Goal: Information Seeking & Learning: Learn about a topic

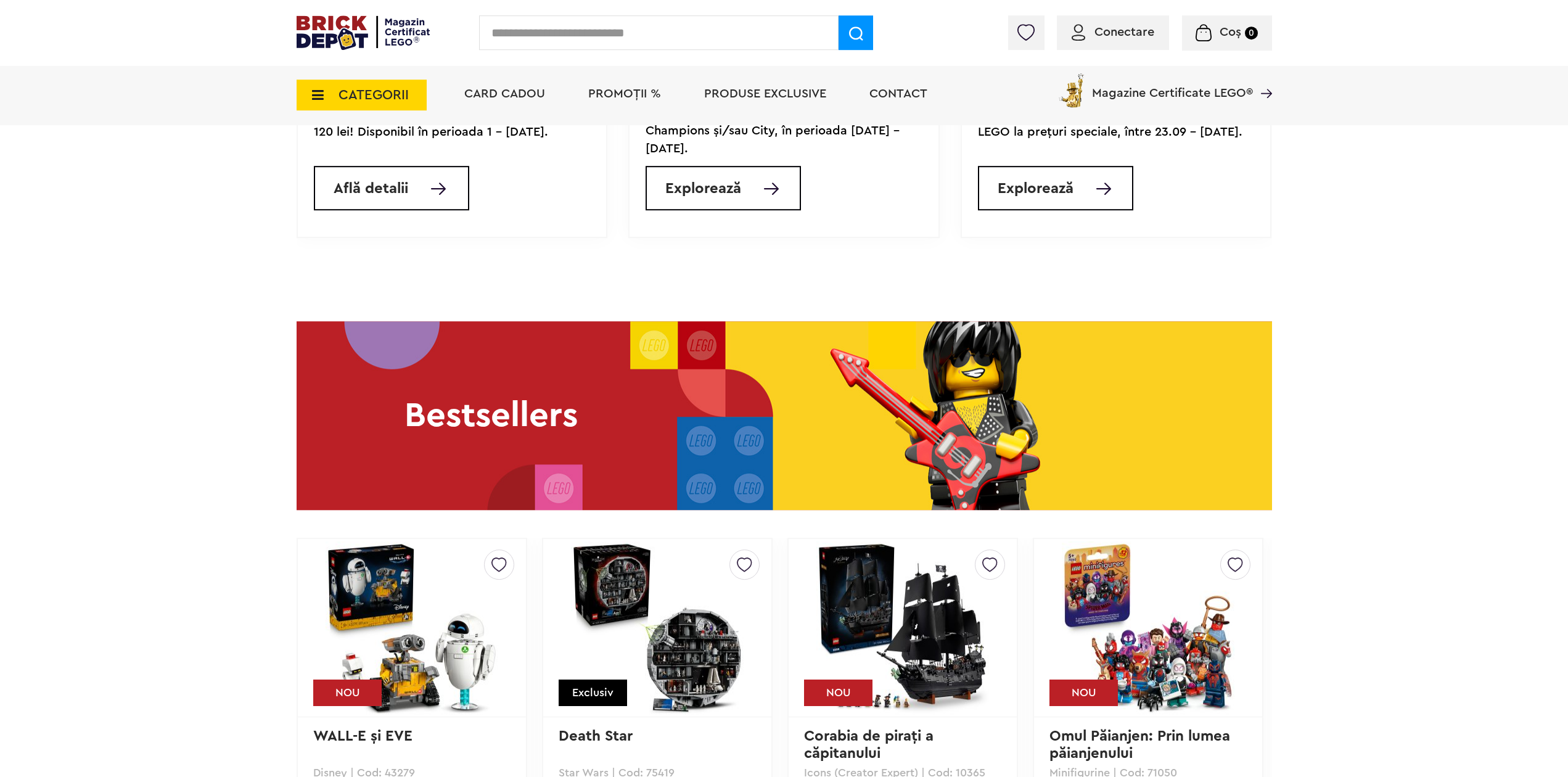
scroll to position [1573, 0]
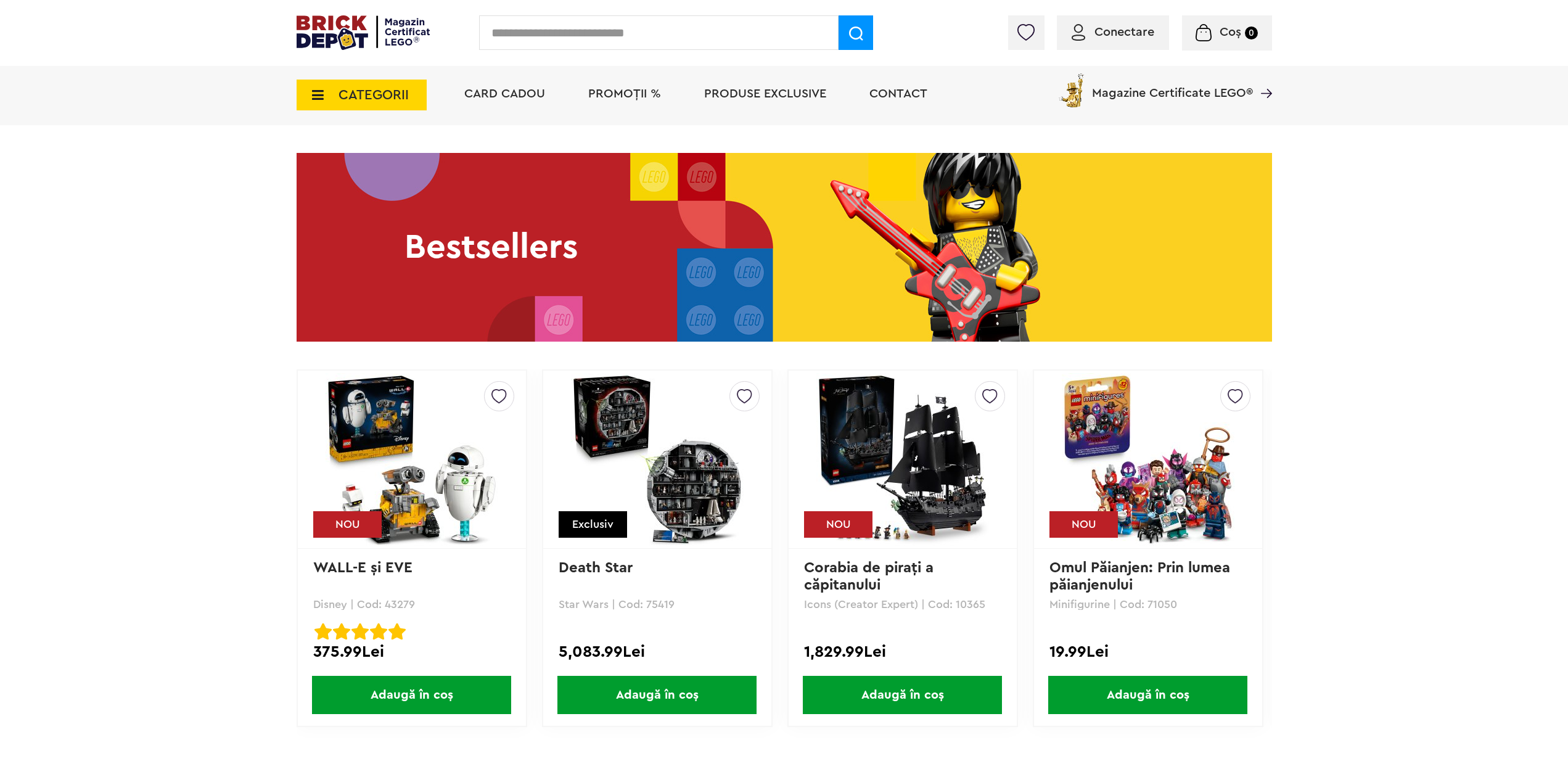
click at [454, 477] on img at bounding box center [412, 460] width 173 height 173
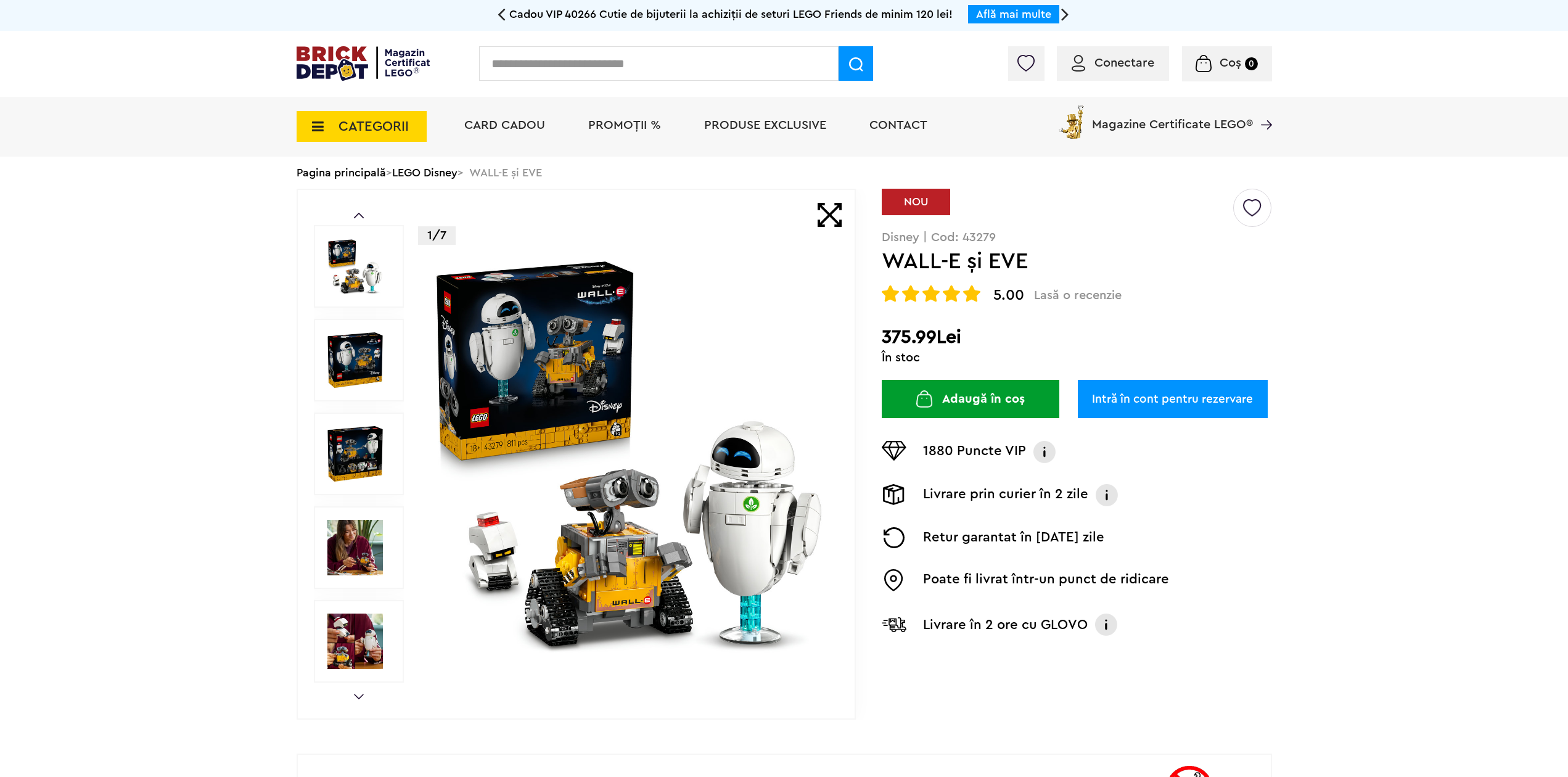
click at [660, 496] on img at bounding box center [629, 454] width 397 height 397
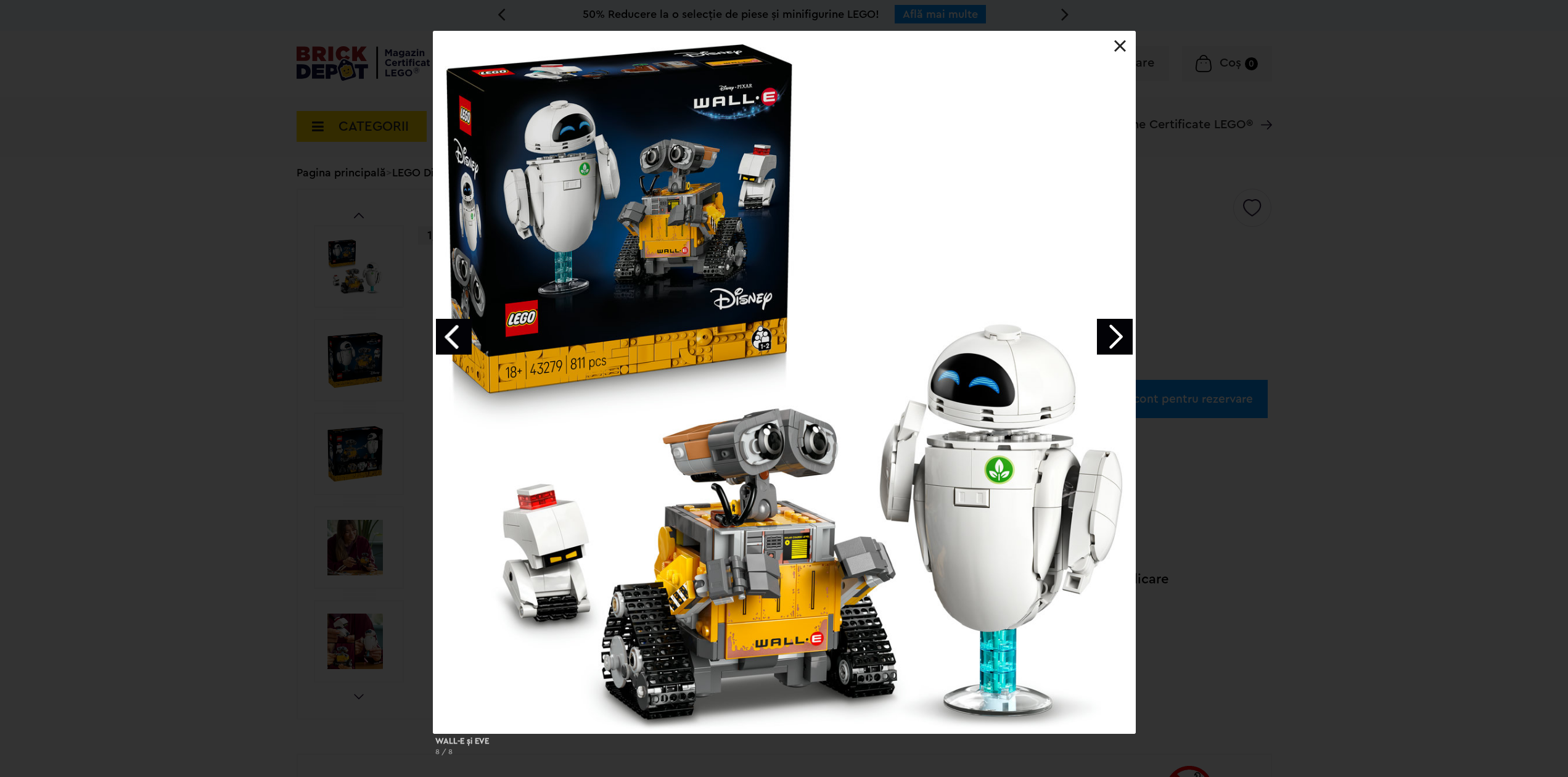
click at [1117, 56] on div at bounding box center [784, 382] width 703 height 703
click at [1123, 44] on link at bounding box center [1120, 46] width 12 height 12
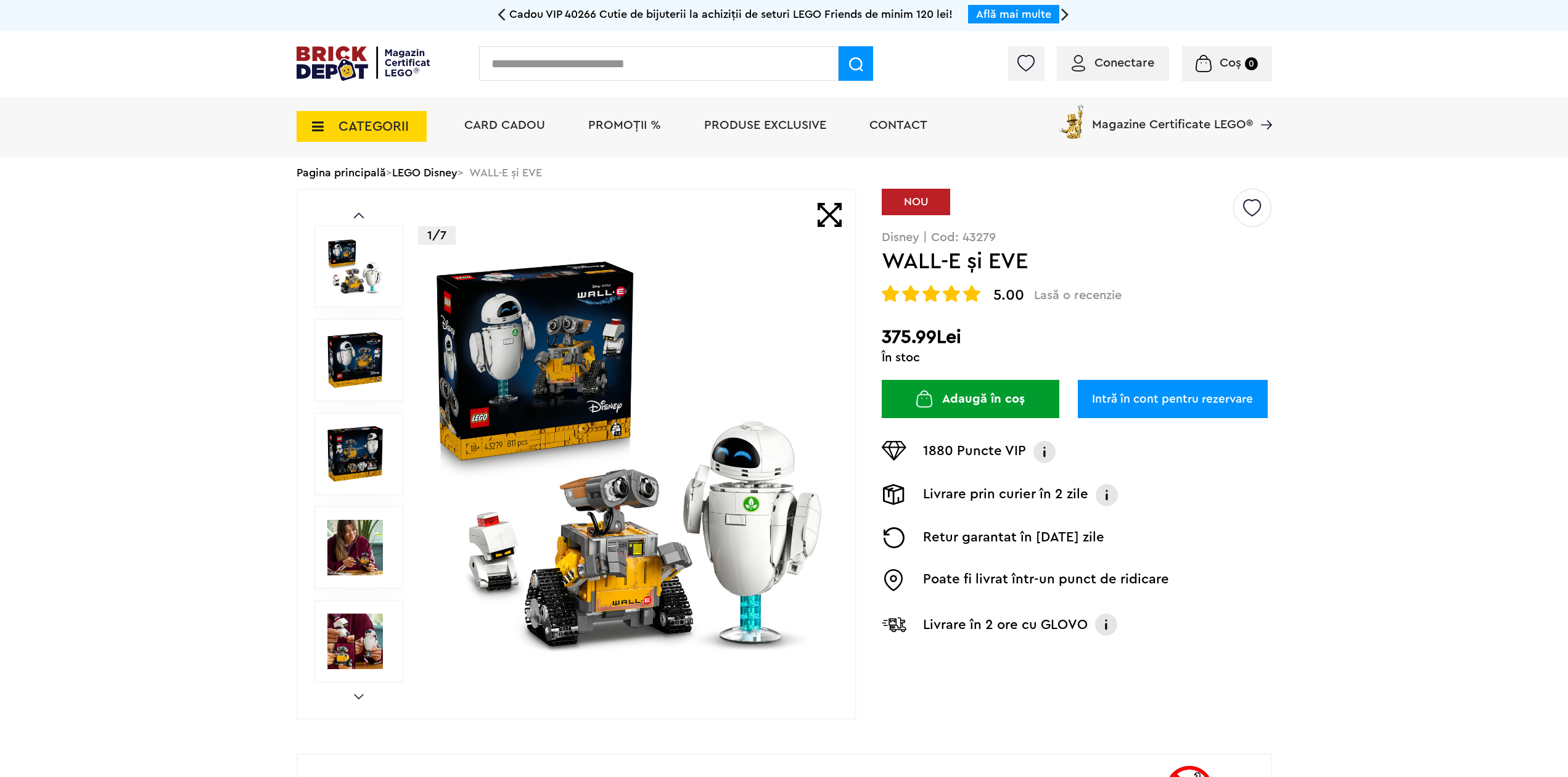
click at [689, 518] on img at bounding box center [629, 454] width 397 height 397
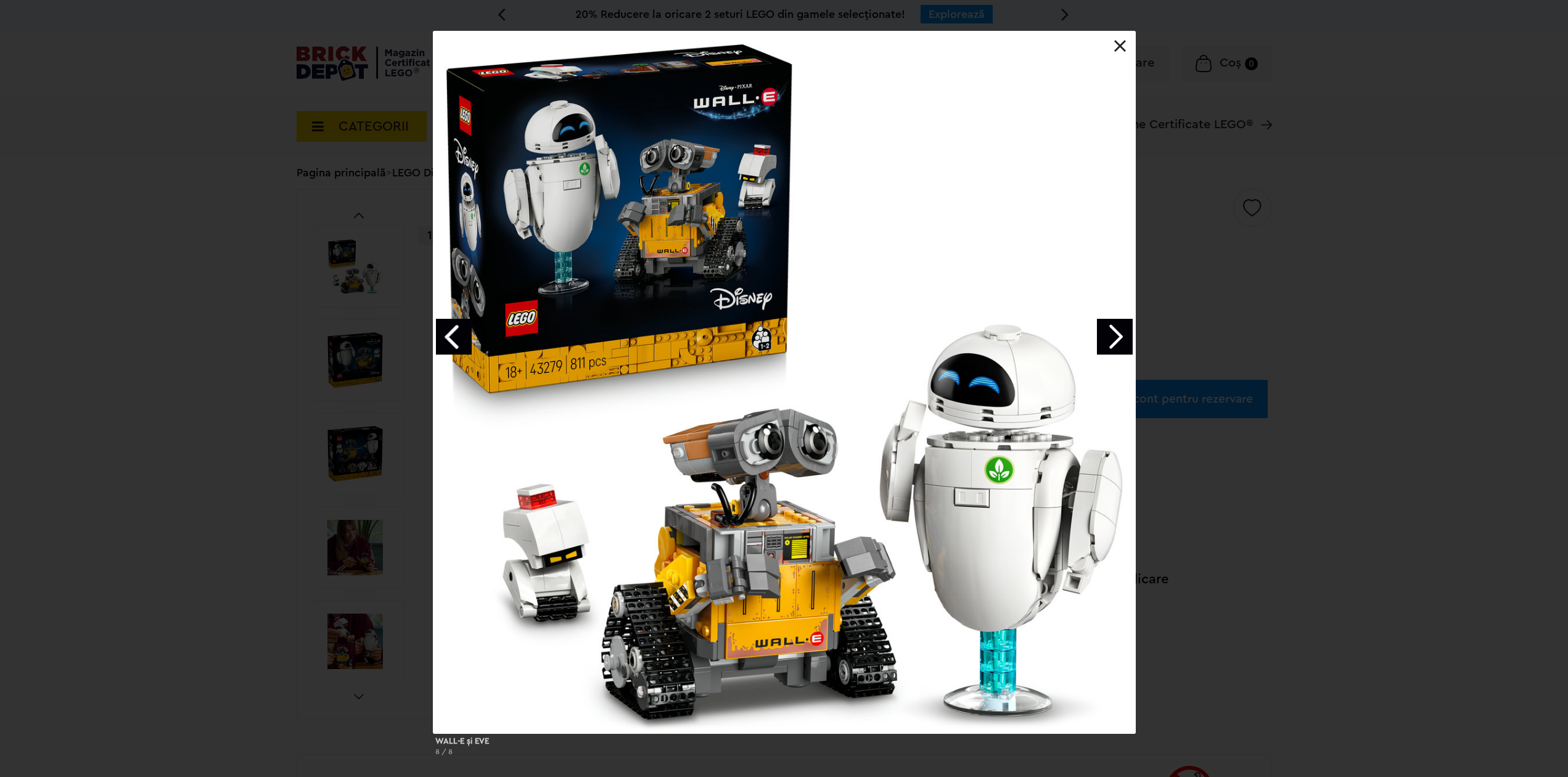
click at [141, 255] on div "WALL-E şi EVE 8 / 8" at bounding box center [784, 399] width 1568 height 735
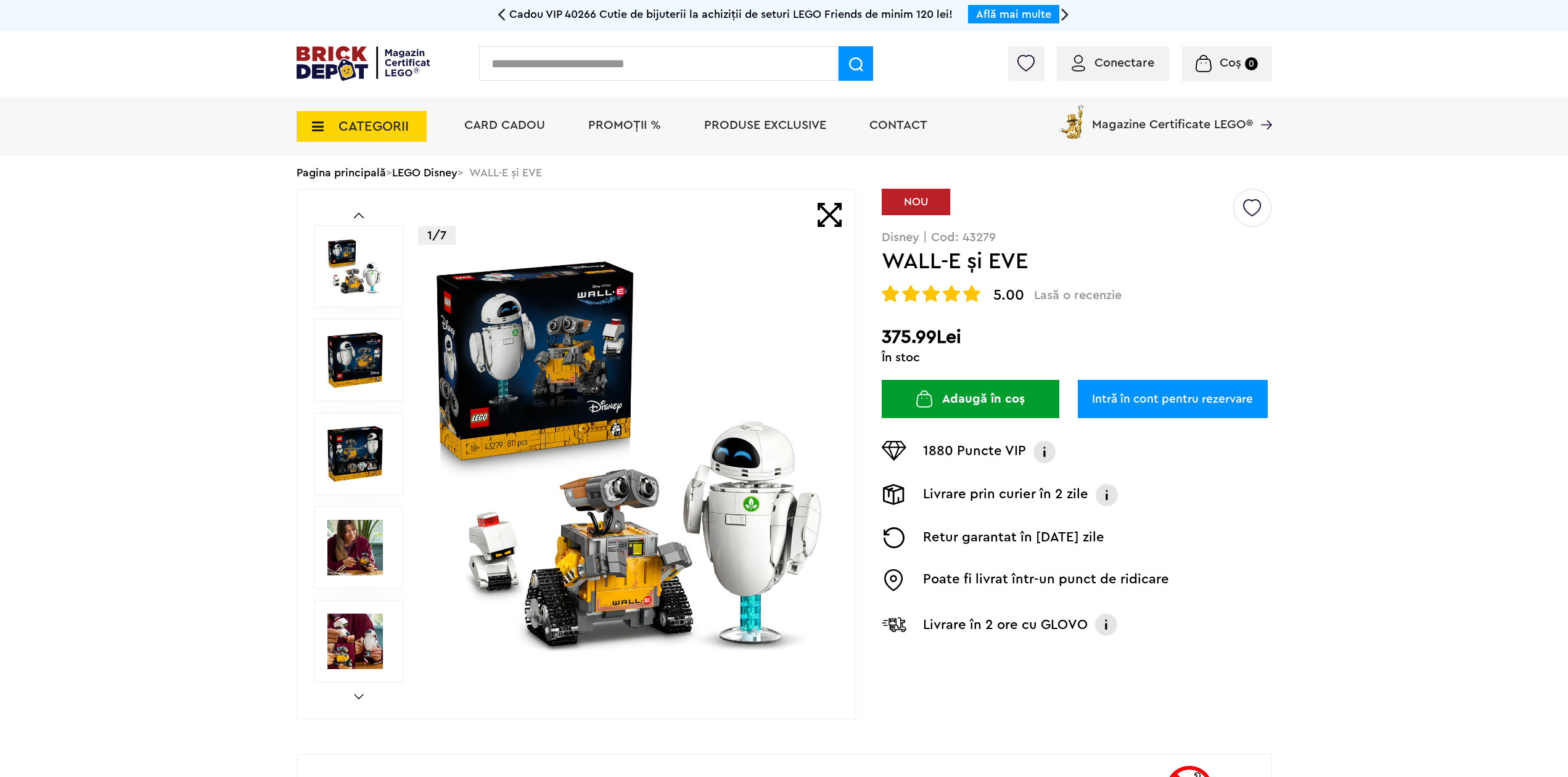
click at [400, 126] on span "CATEGORII" at bounding box center [374, 127] width 71 height 14
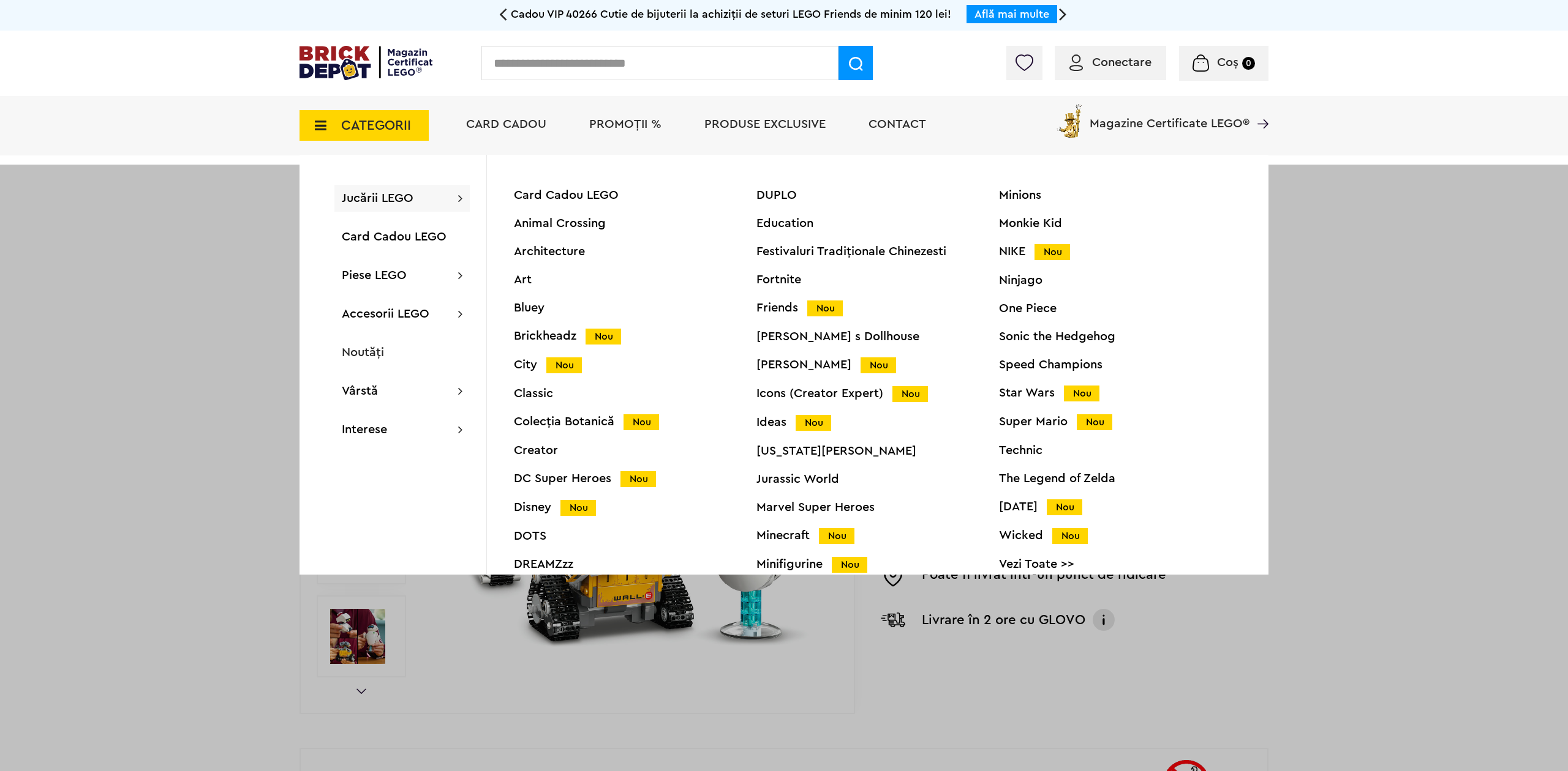
click at [555, 363] on span "Nou" at bounding box center [564, 366] width 36 height 16
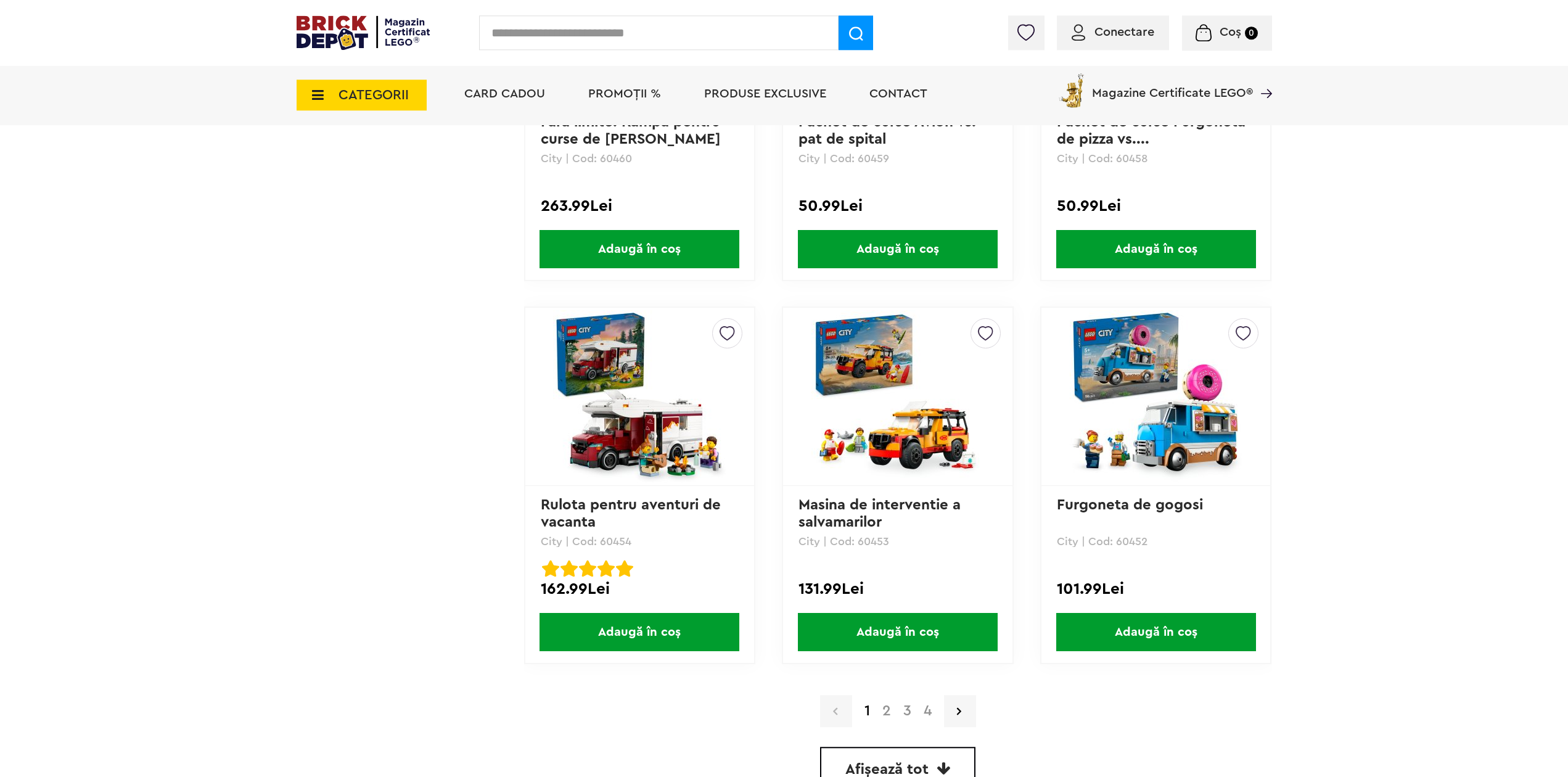
scroll to position [3429, 0]
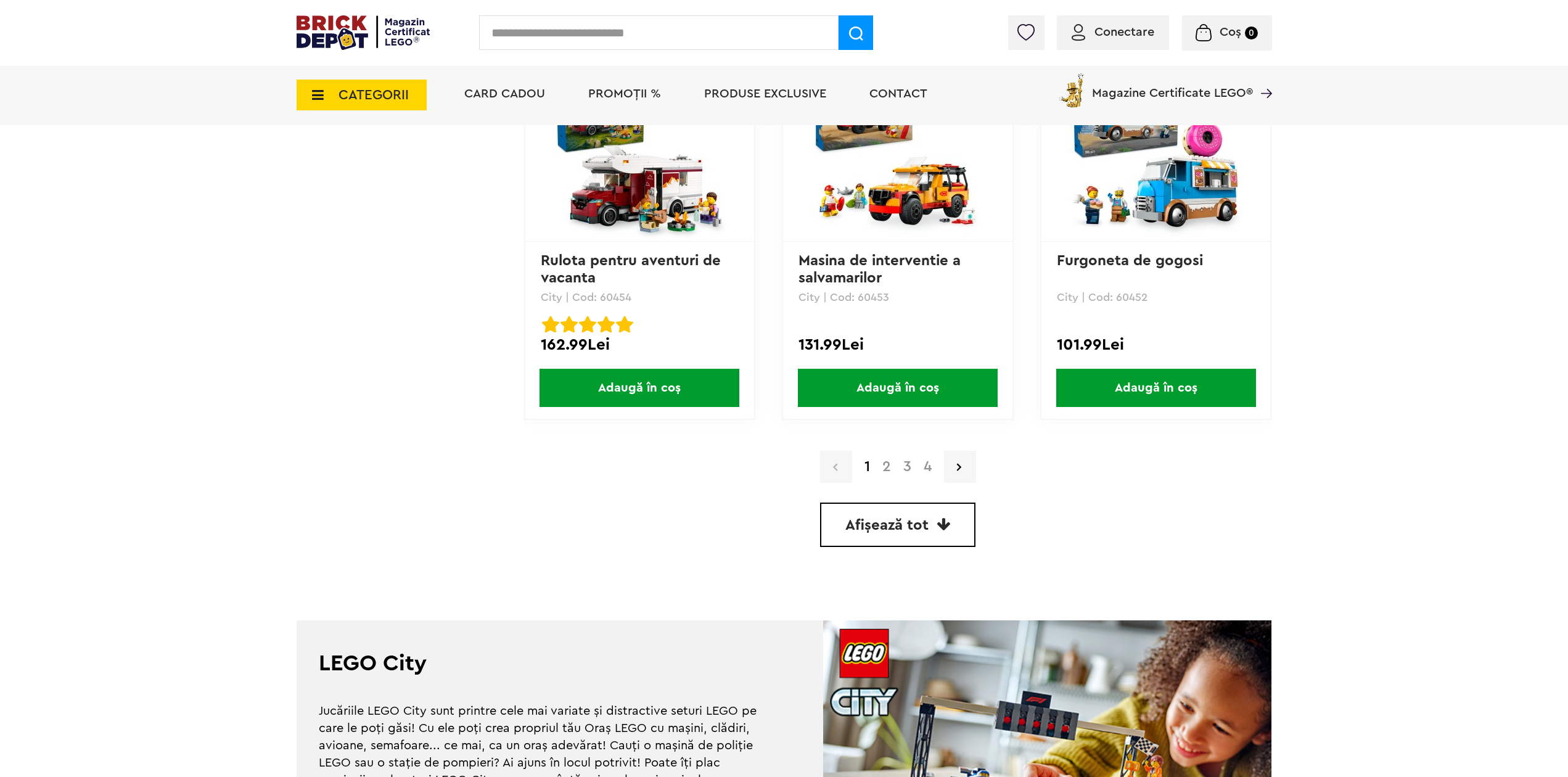
click at [879, 472] on link "2" at bounding box center [887, 467] width 21 height 15
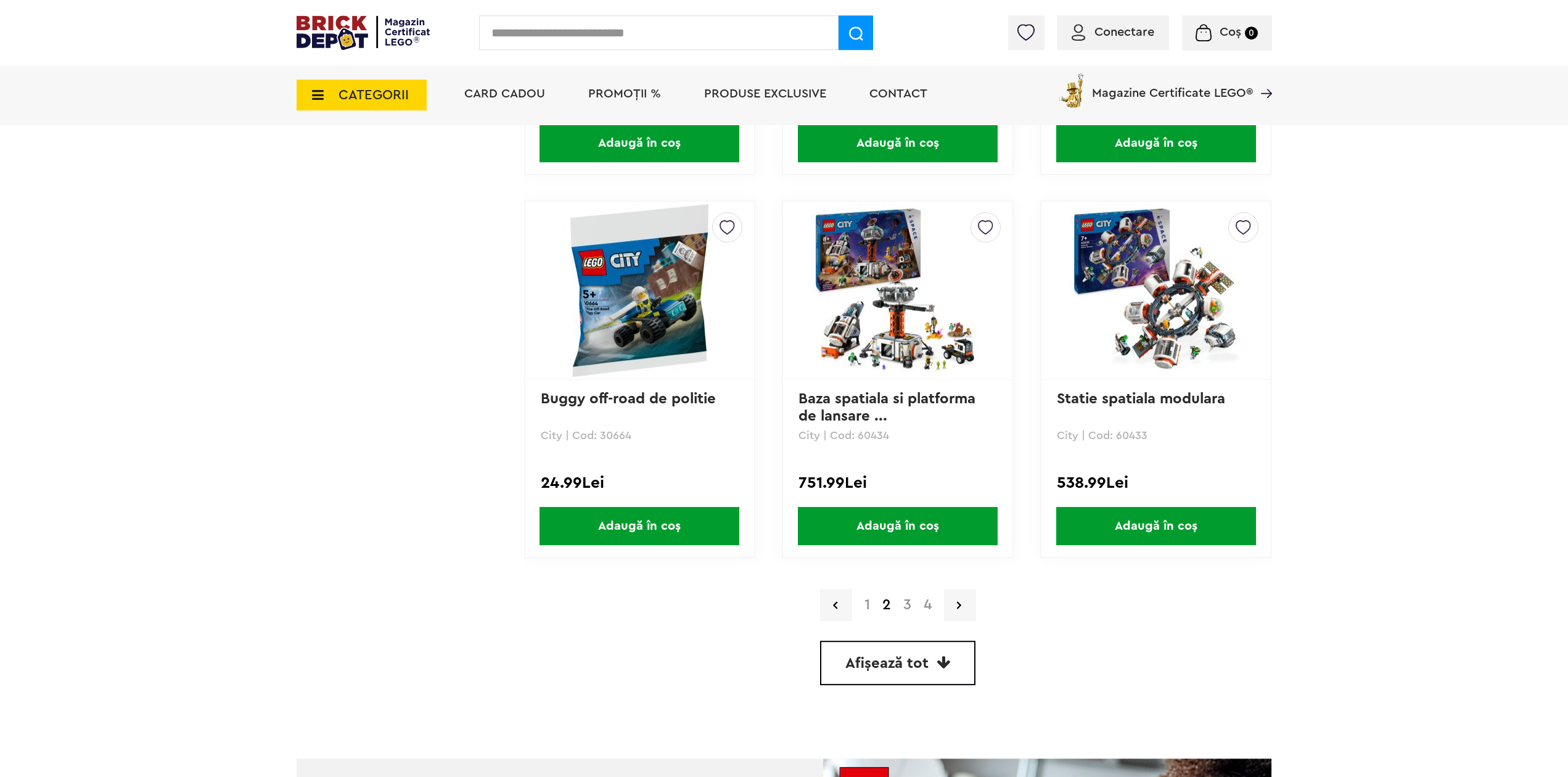
scroll to position [3398, 0]
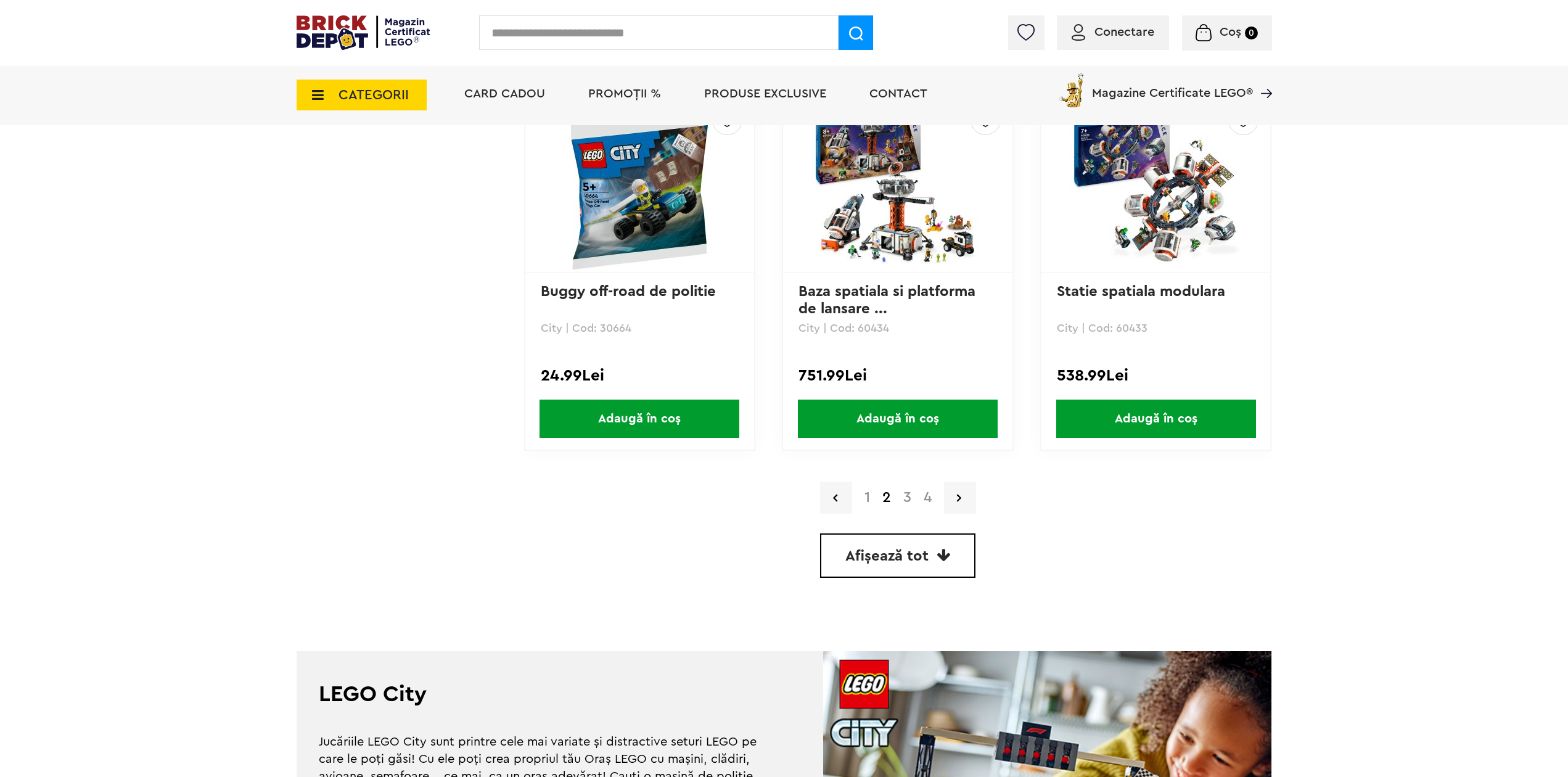
click at [906, 496] on link "3" at bounding box center [907, 498] width 21 height 15
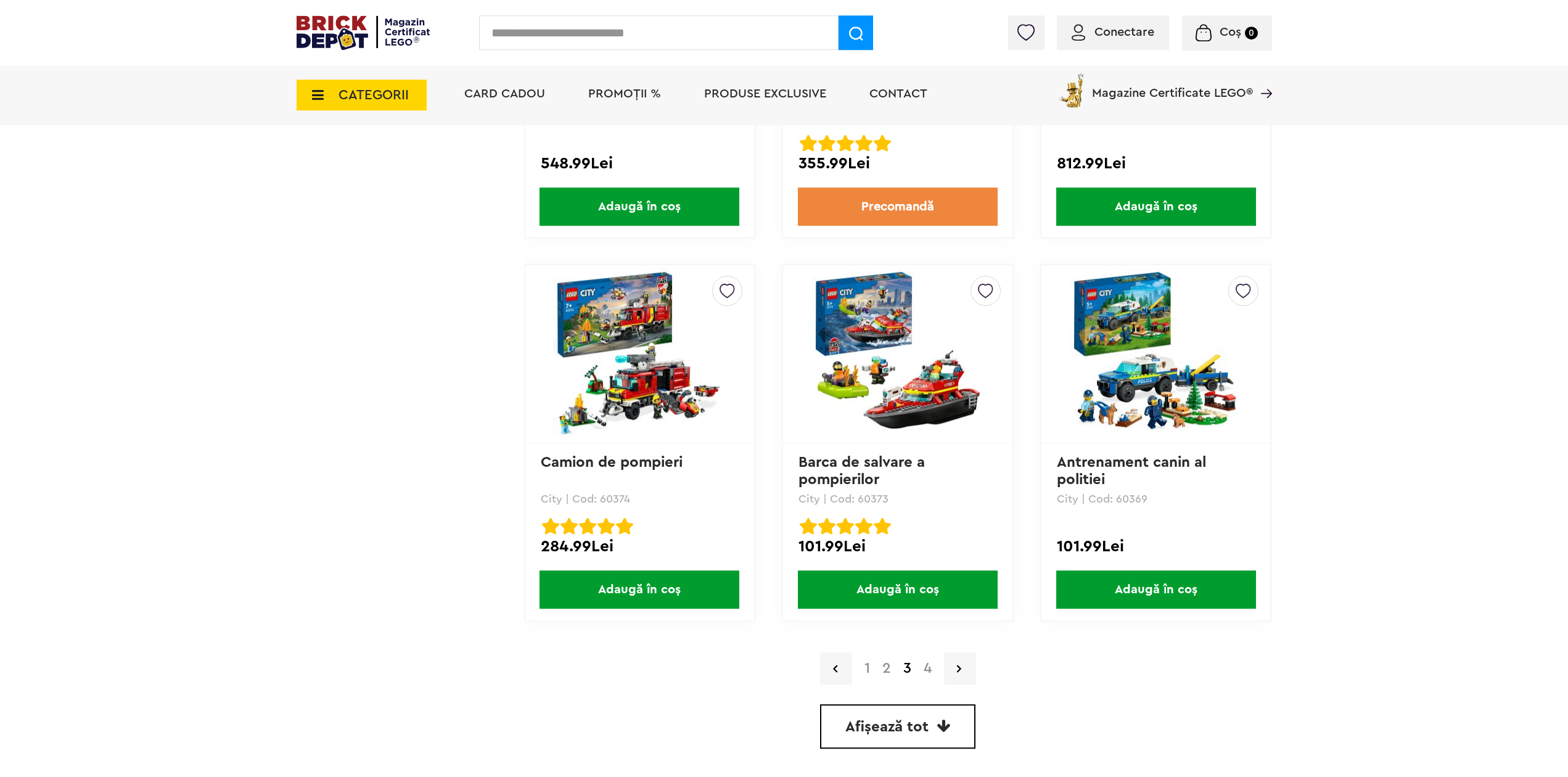
scroll to position [3336, 0]
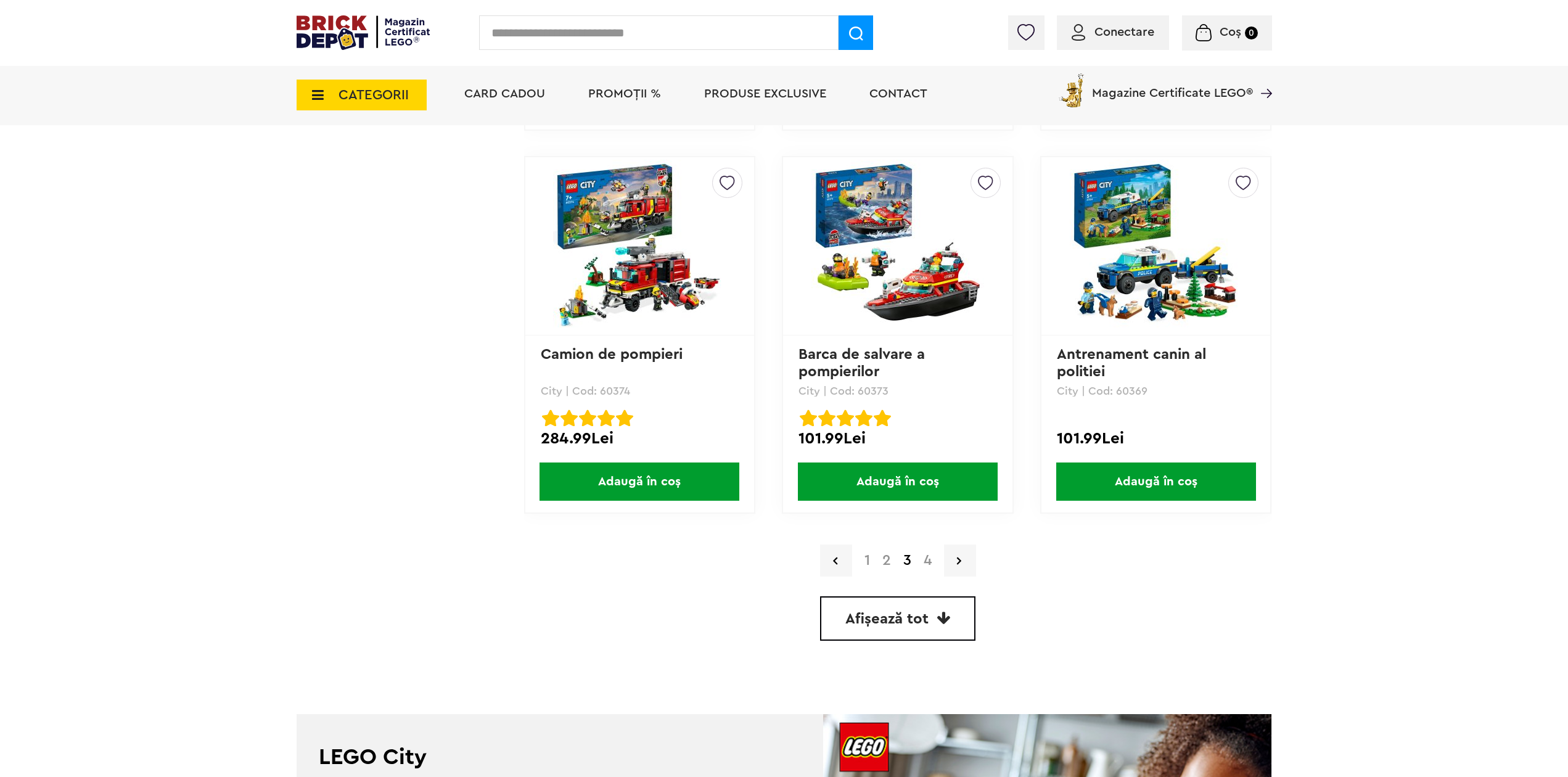
click at [928, 562] on link "4" at bounding box center [928, 561] width 21 height 15
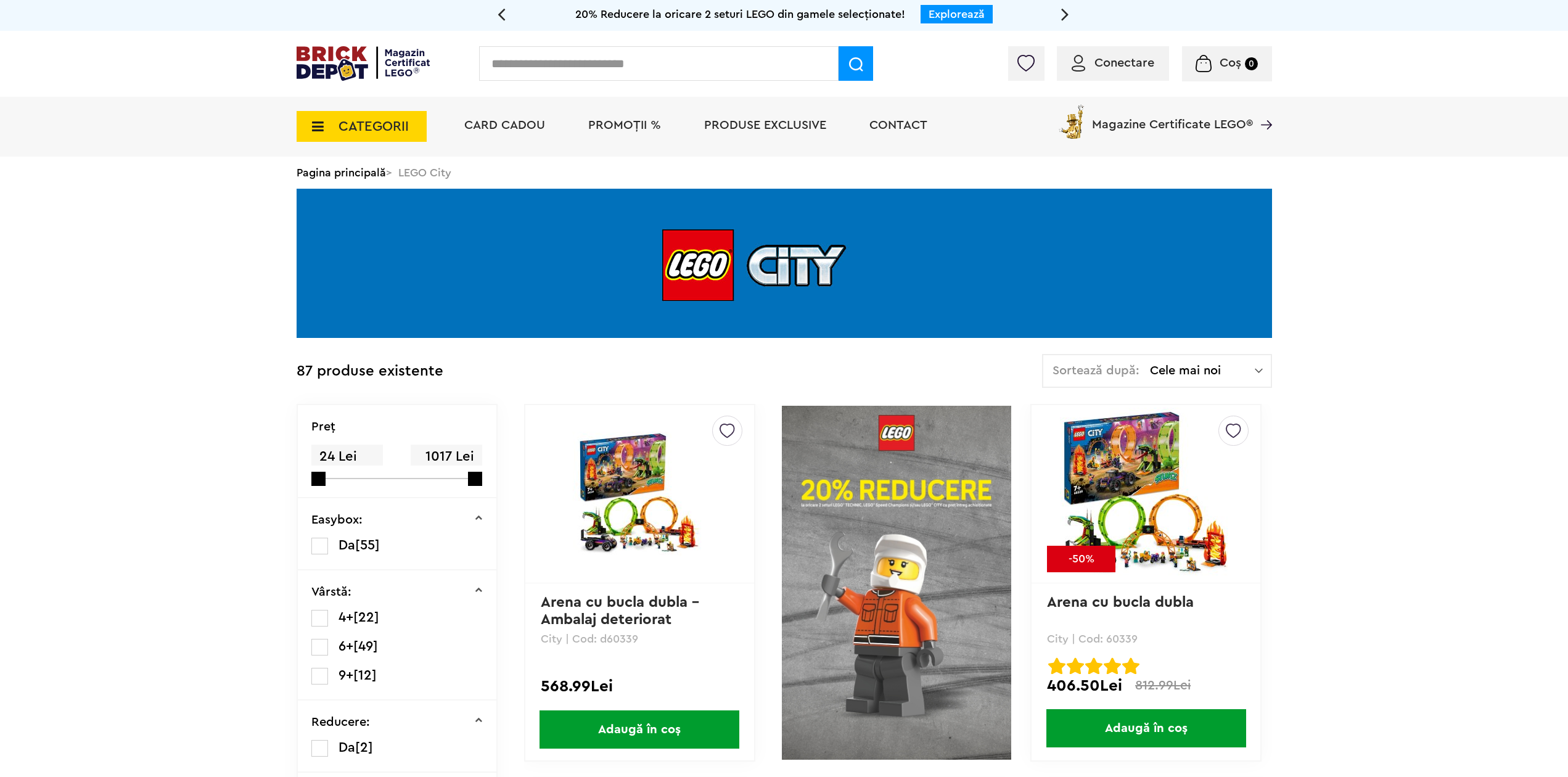
click at [395, 122] on span "CATEGORII" at bounding box center [374, 127] width 71 height 14
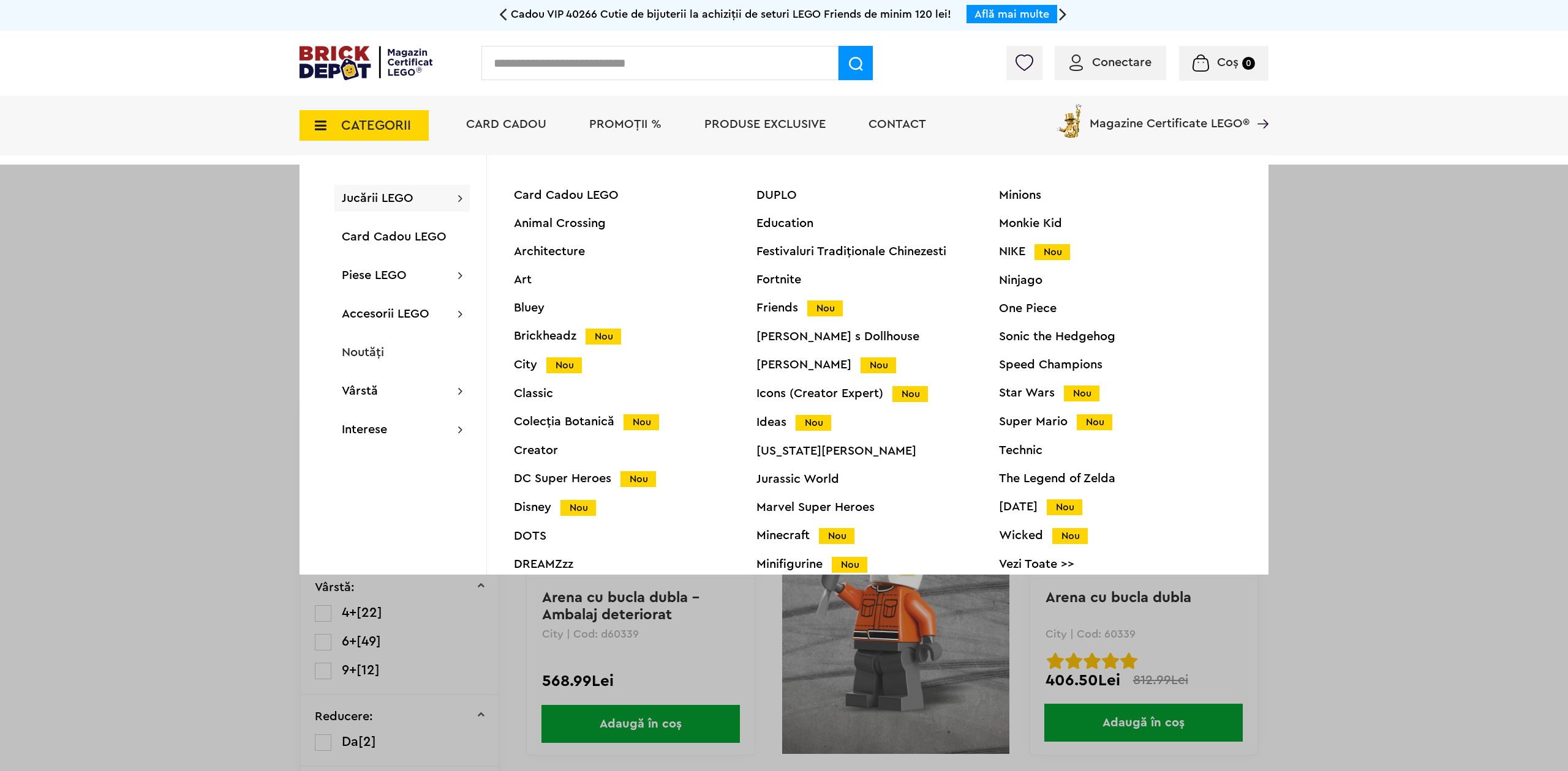
click at [592, 428] on div "Colecția Botanică Nou" at bounding box center [635, 423] width 242 height 13
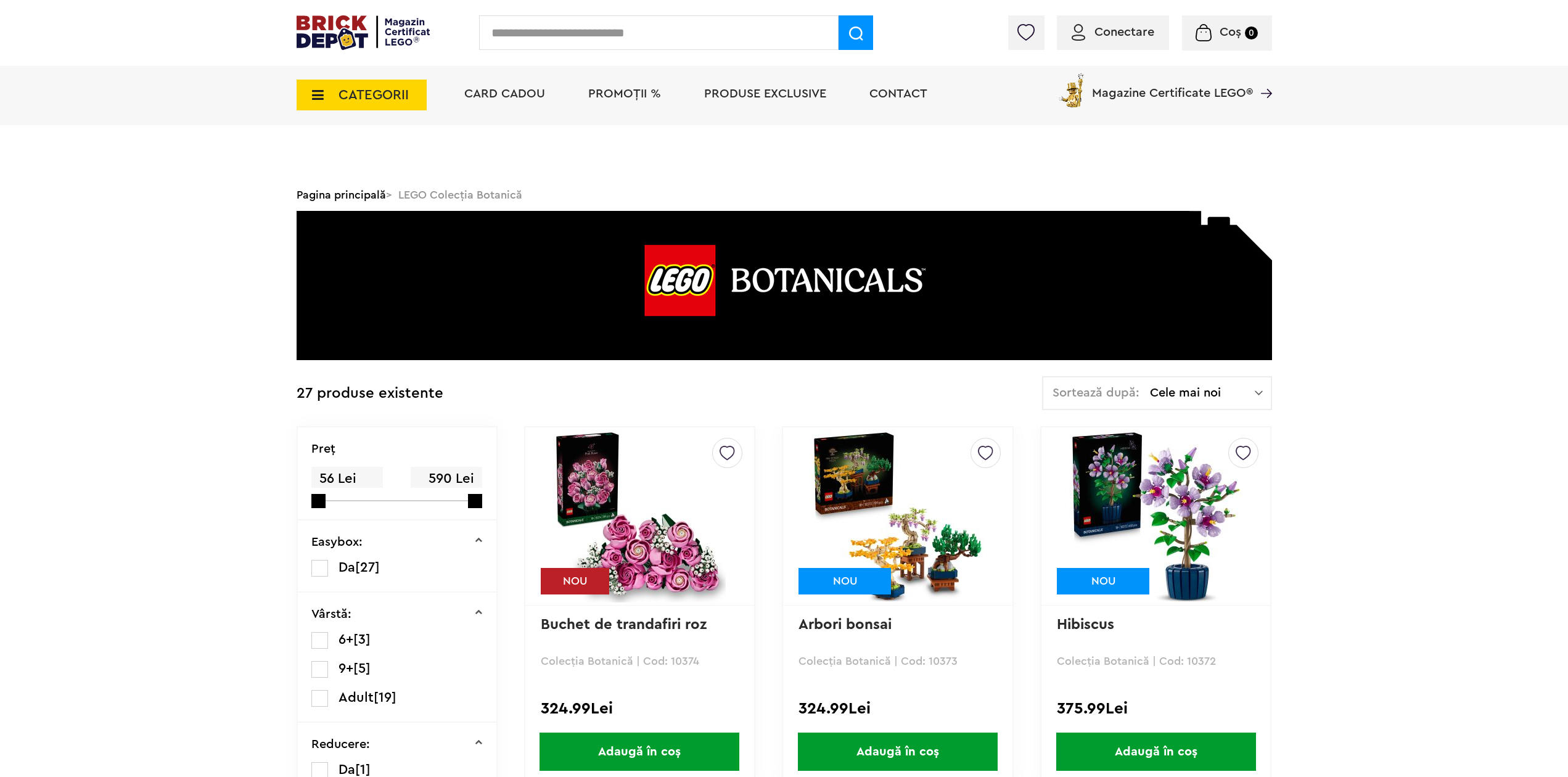
scroll to position [459, 0]
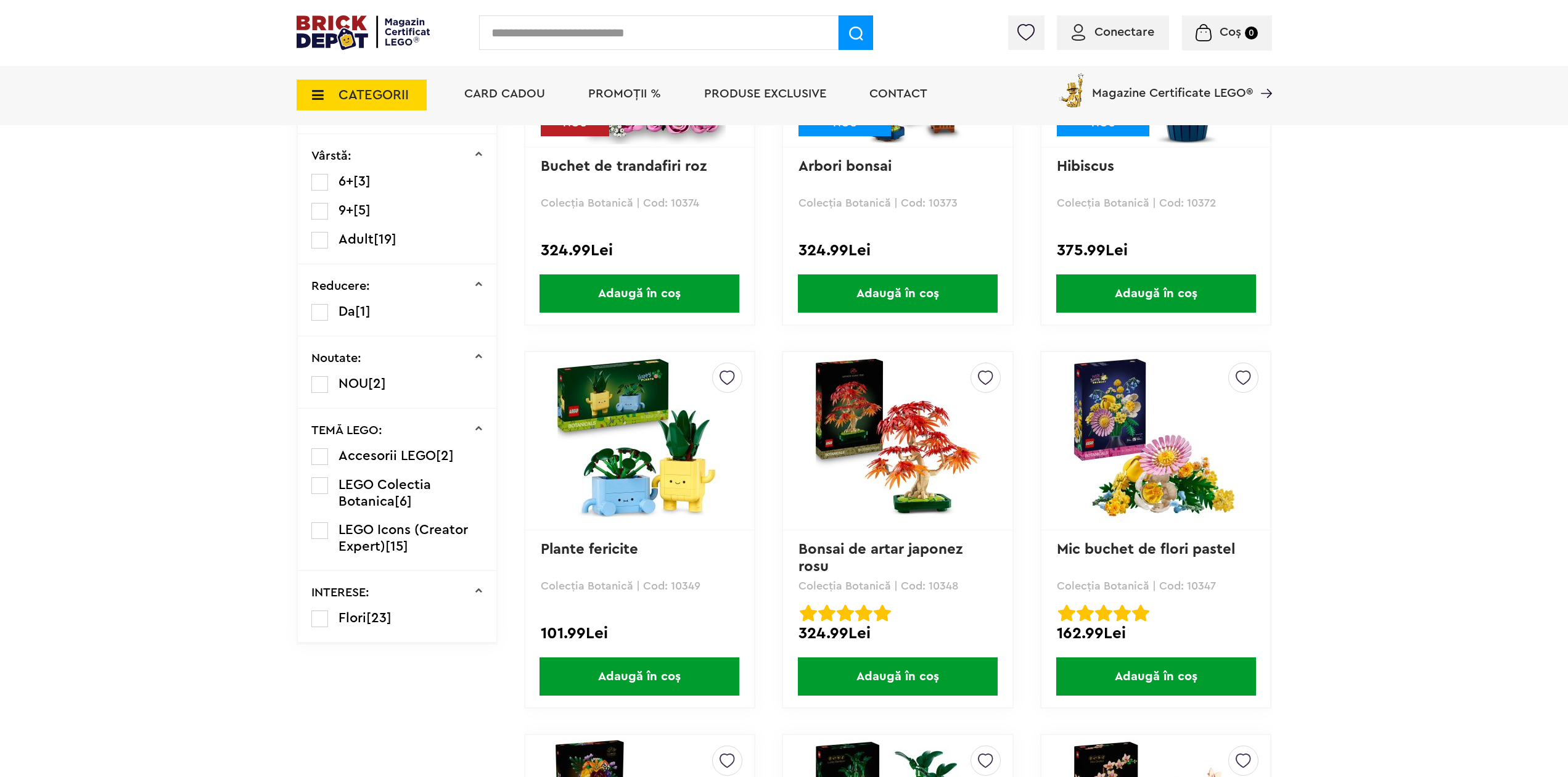
click at [386, 88] on span "CATEGORII" at bounding box center [374, 95] width 71 height 14
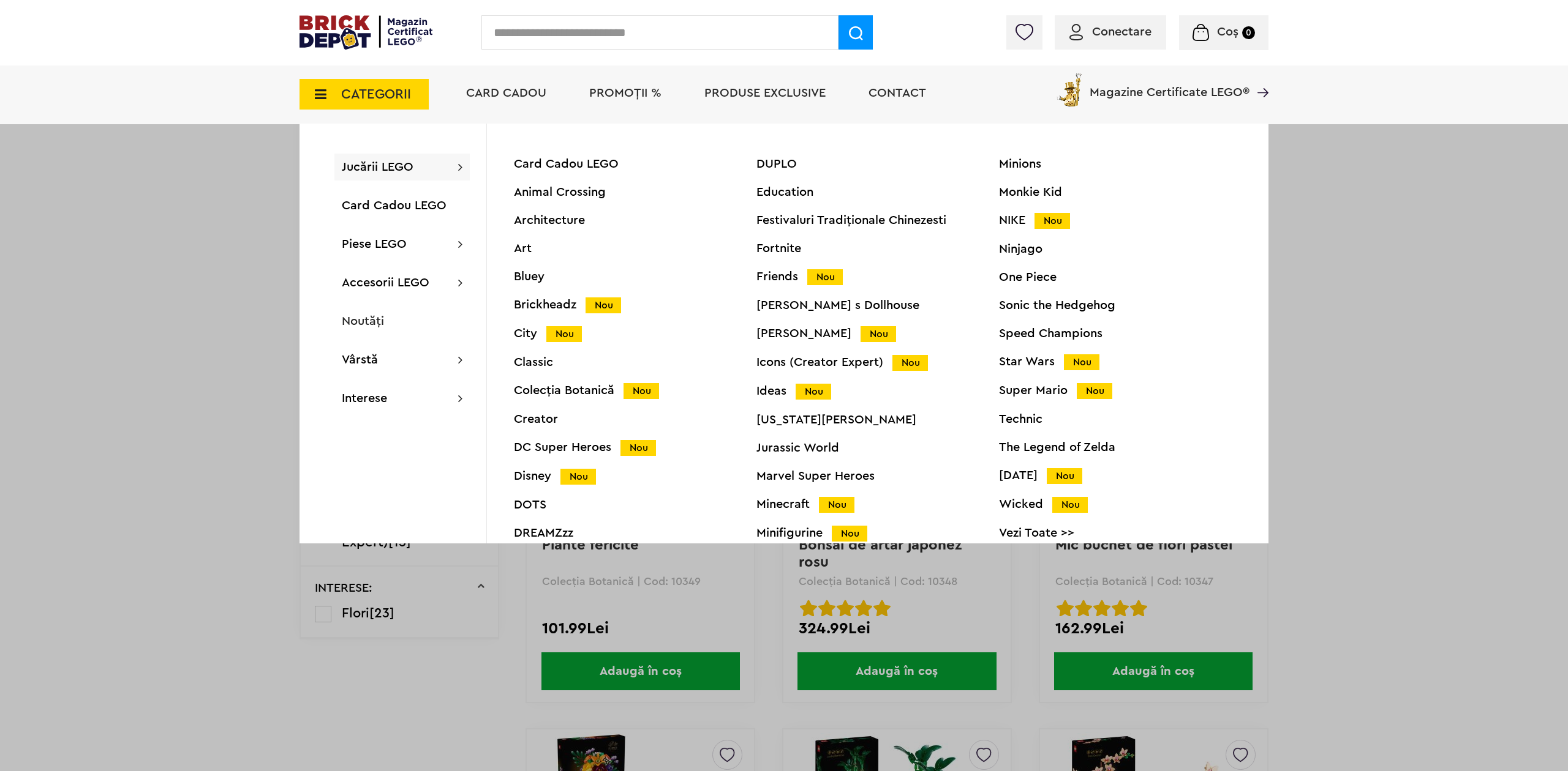
click at [787, 395] on div "Ideas Nou" at bounding box center [877, 392] width 242 height 13
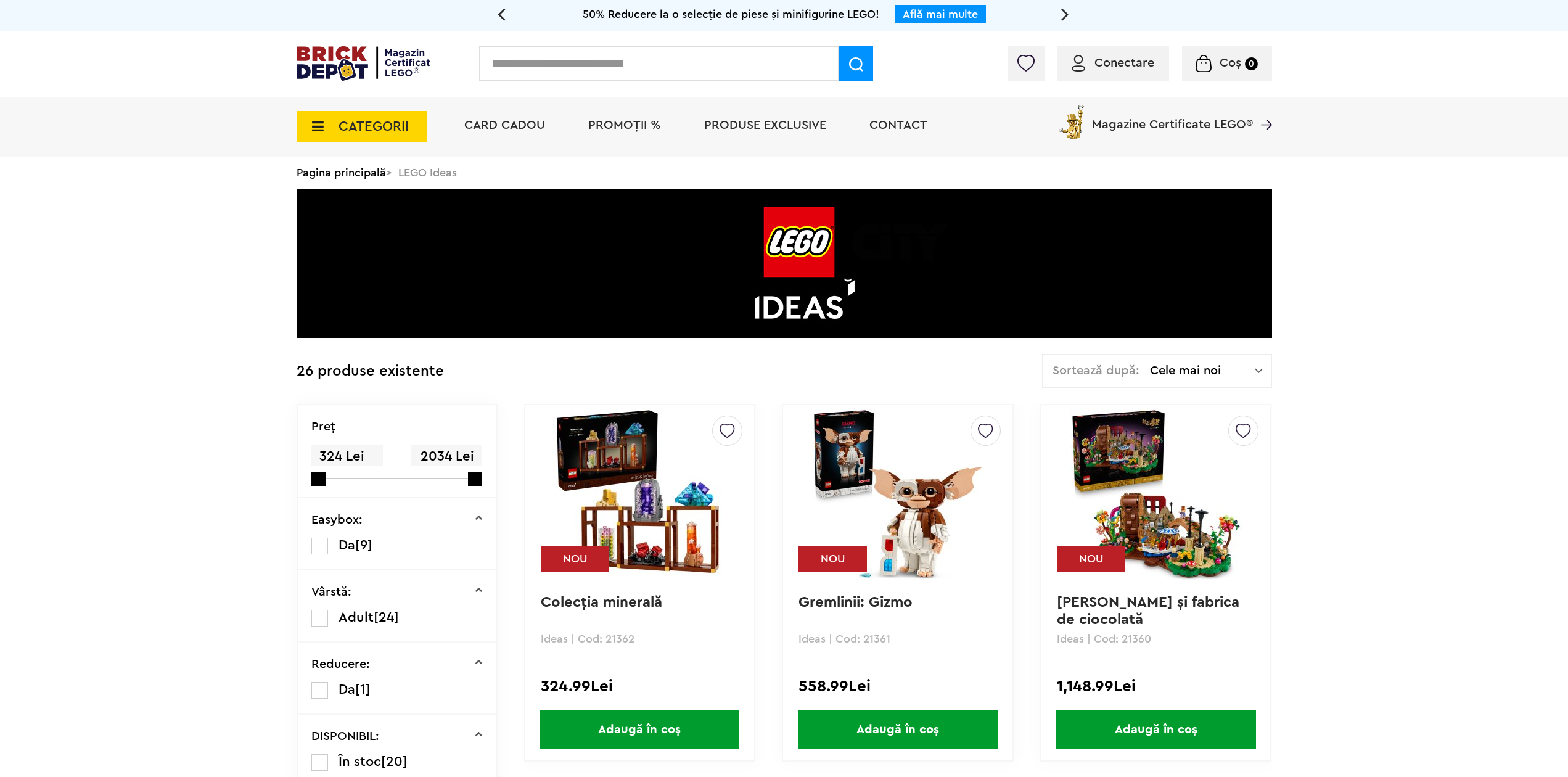
click at [381, 123] on span "CATEGORII" at bounding box center [374, 127] width 71 height 14
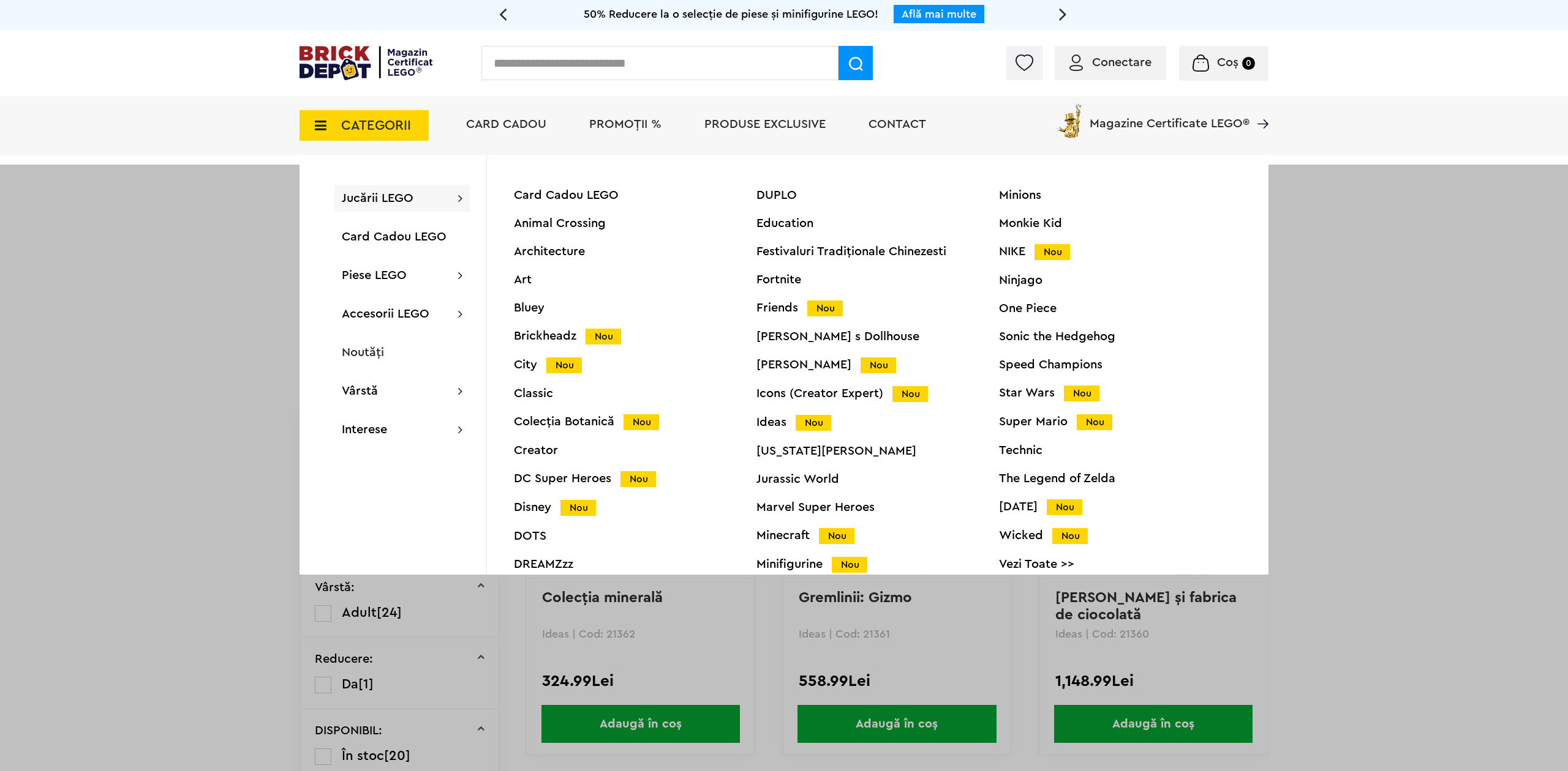
click at [826, 400] on div "Icons (Creator Expert) Nou" at bounding box center [877, 394] width 242 height 13
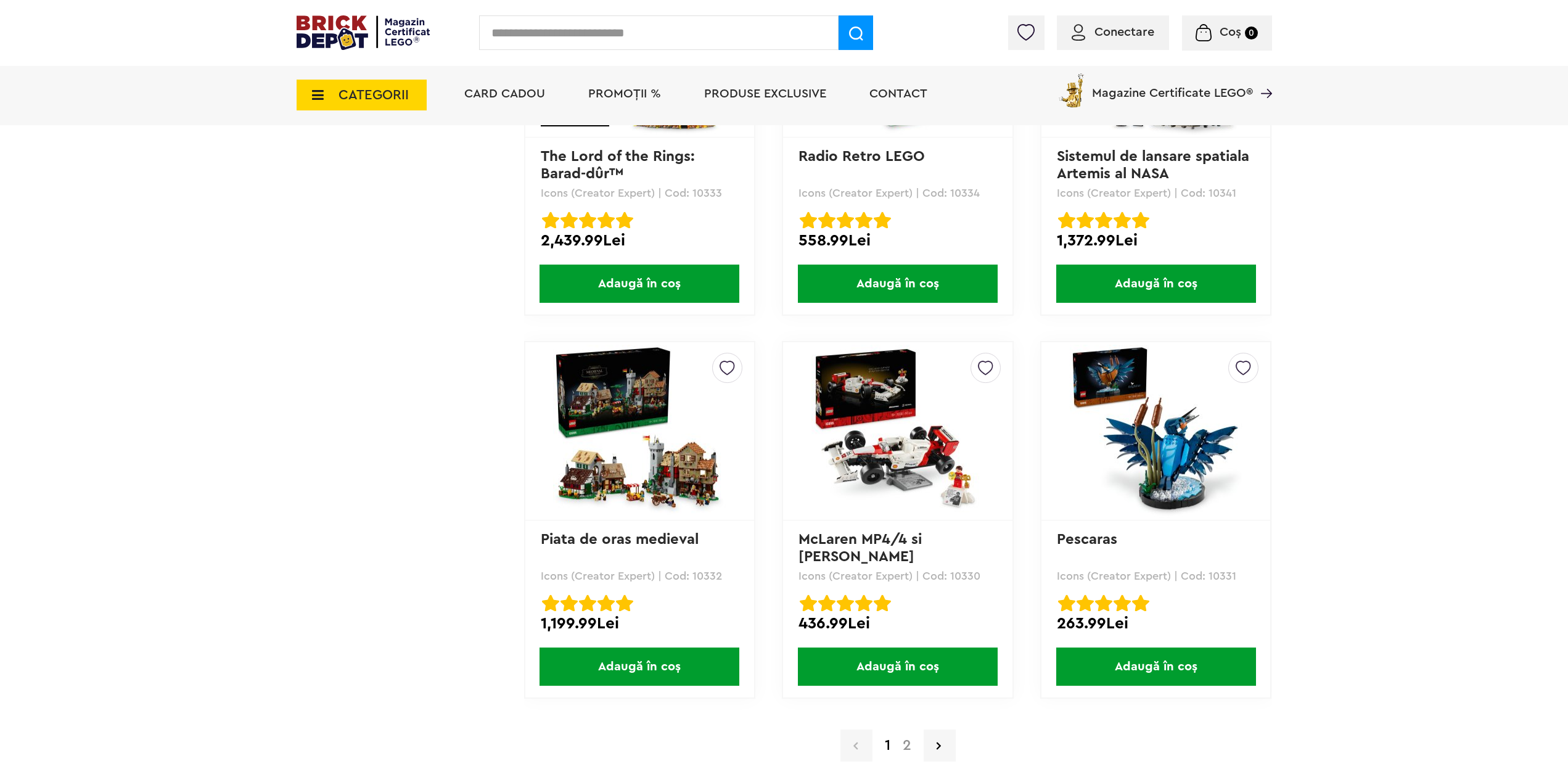
scroll to position [3462, 0]
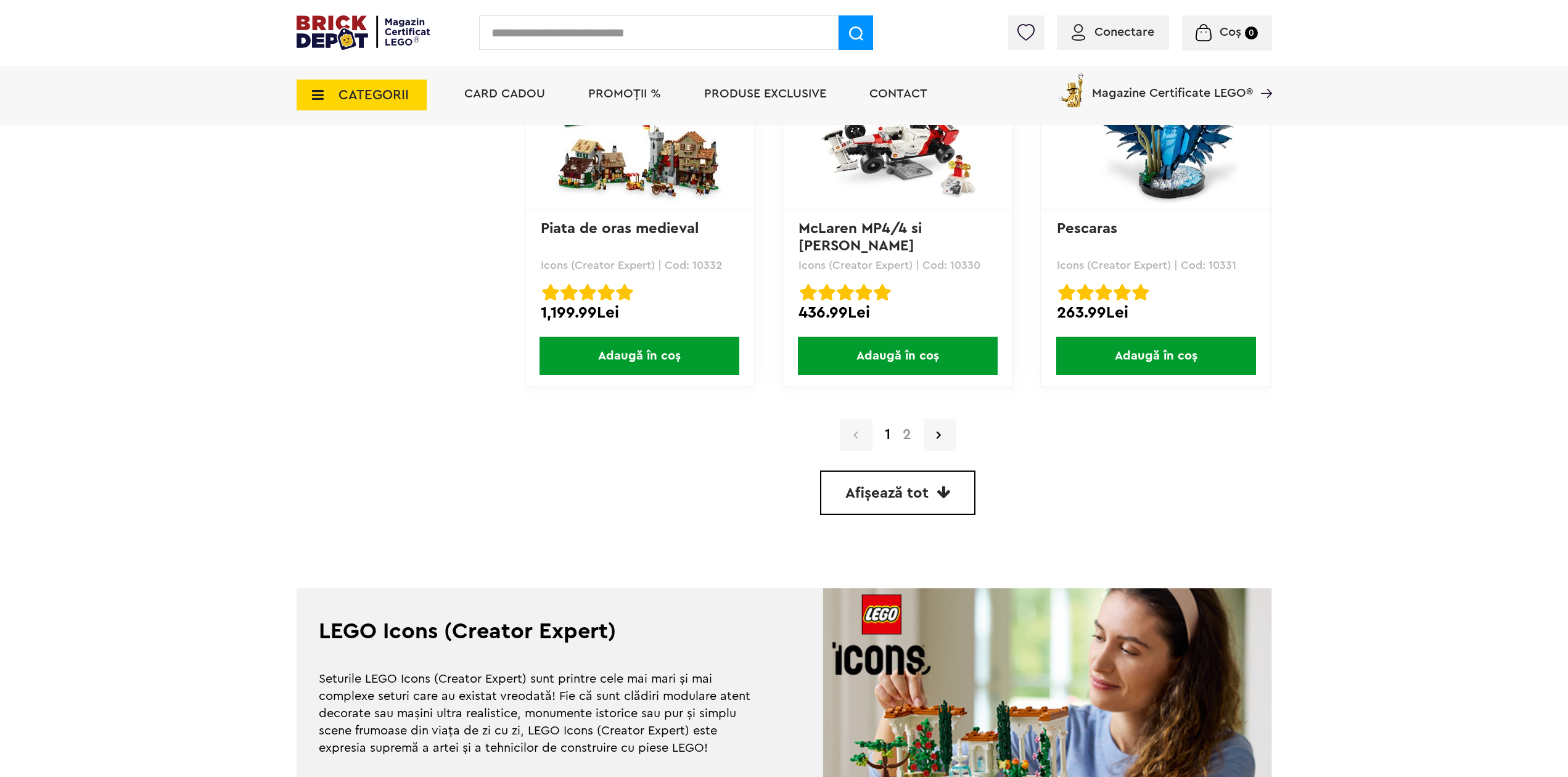
click at [905, 433] on link "2" at bounding box center [907, 435] width 21 height 15
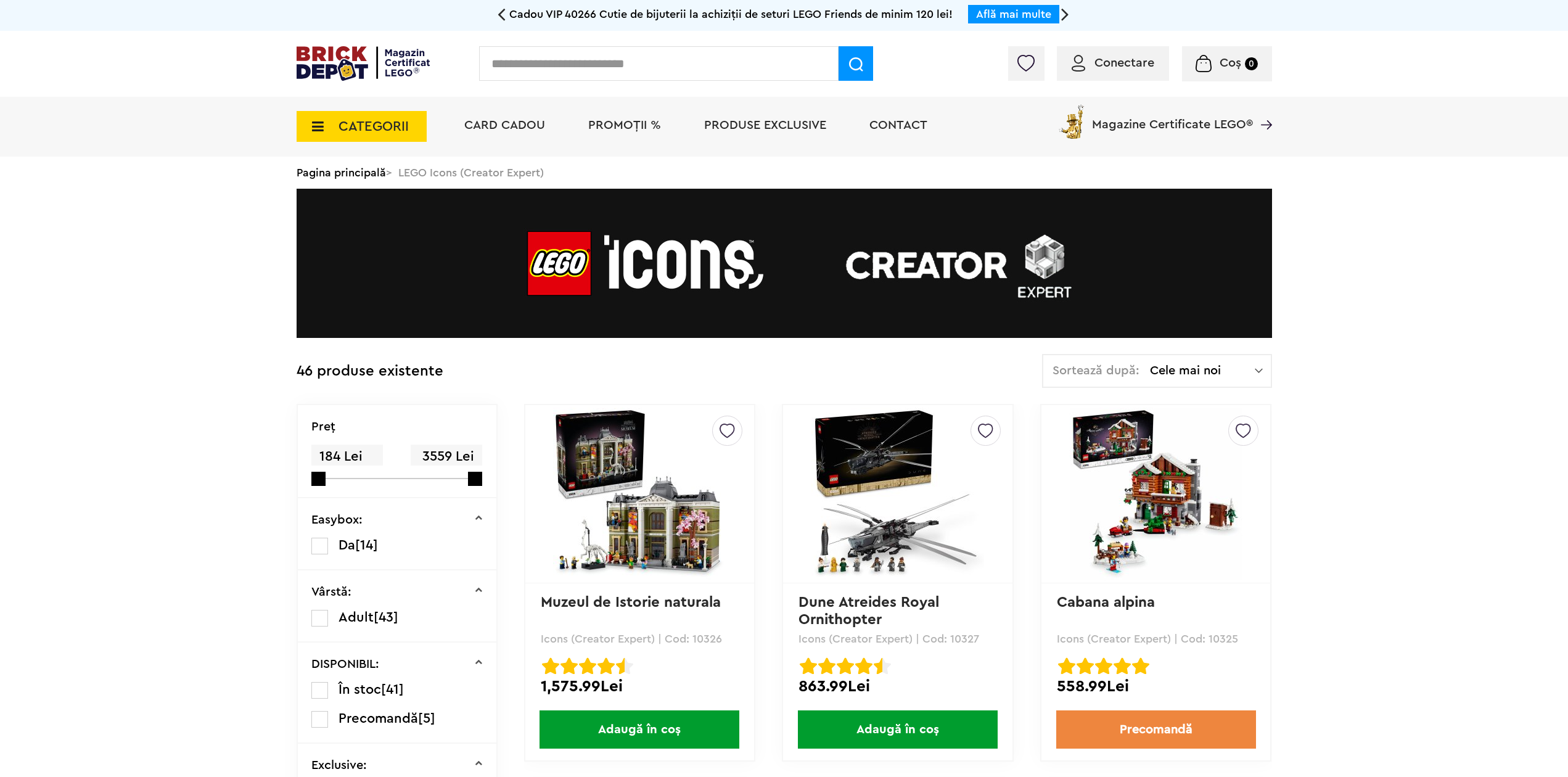
click at [414, 123] on span "CATEGORII" at bounding box center [362, 127] width 130 height 31
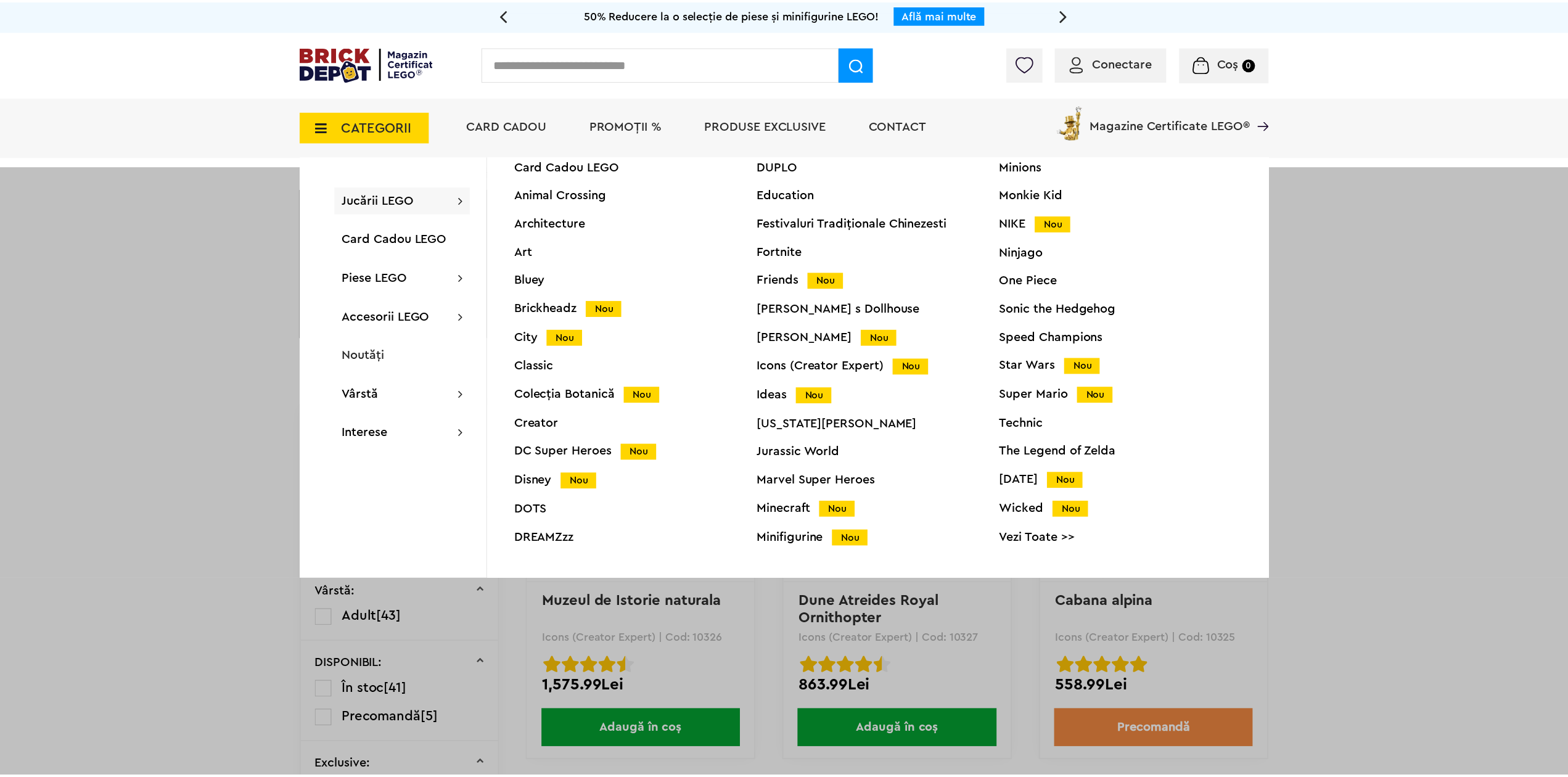
scroll to position [47, 0]
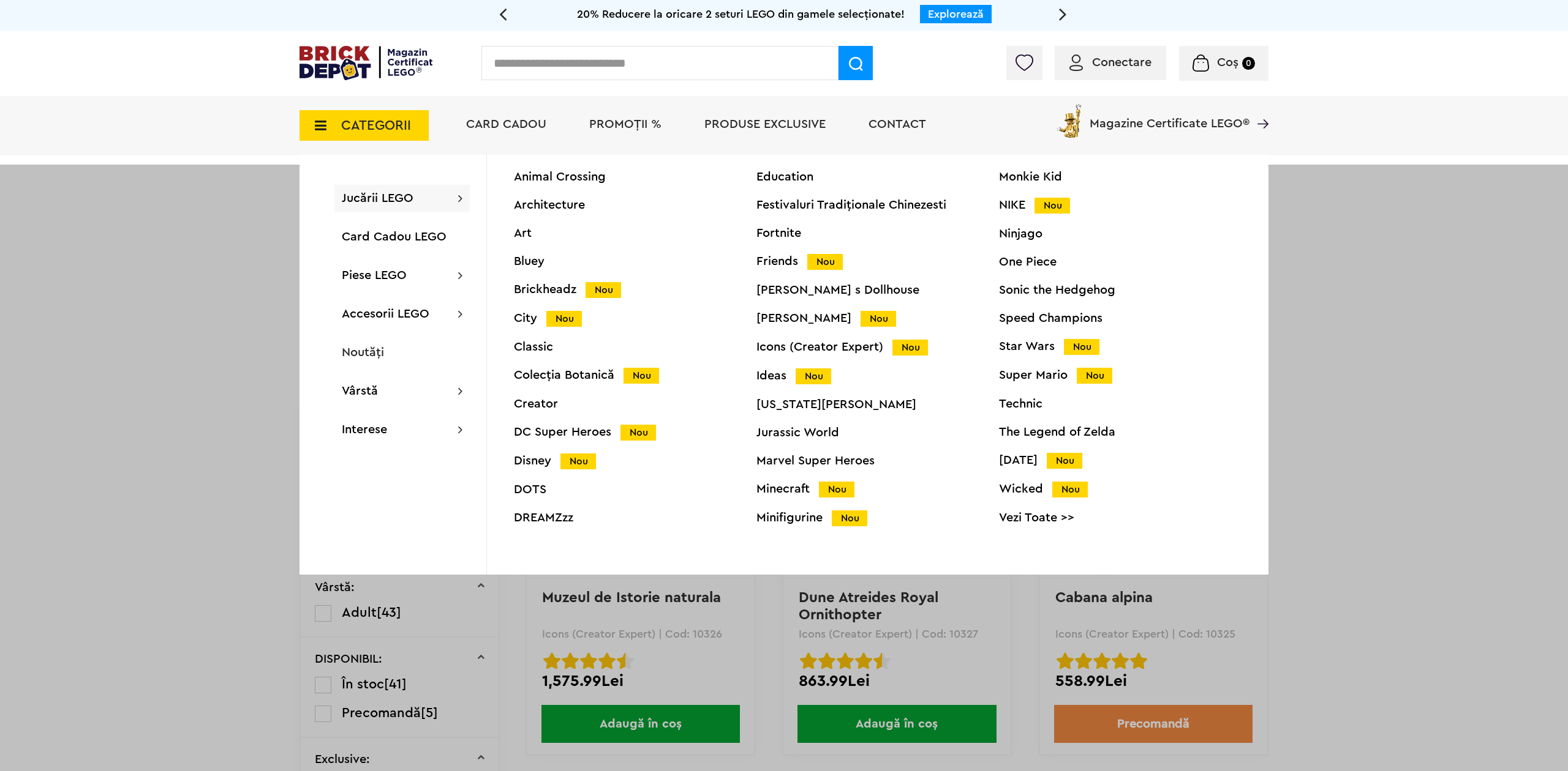
click at [1023, 344] on div "Star Wars Nou" at bounding box center [1120, 347] width 242 height 13
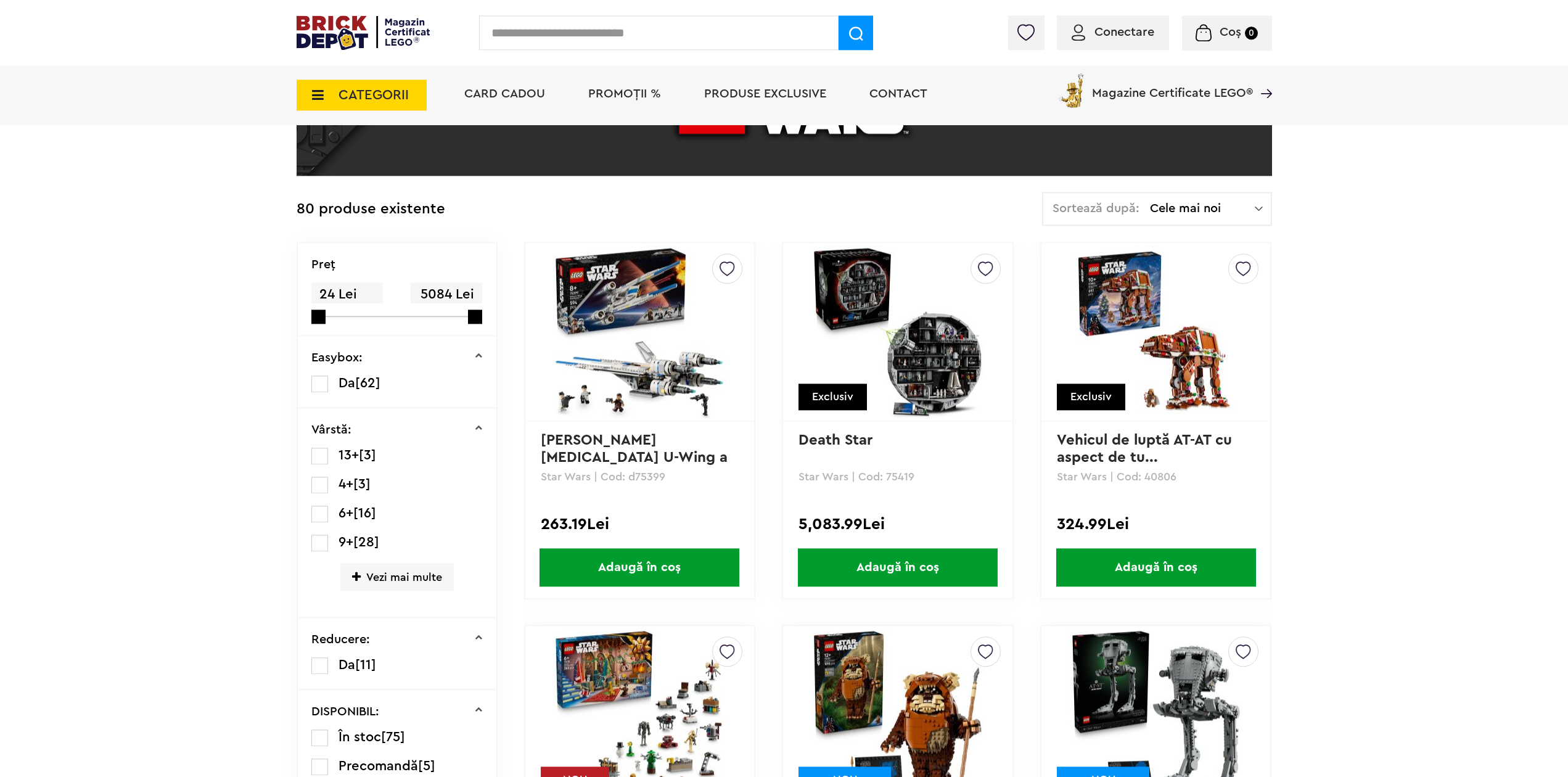
scroll to position [189, 0]
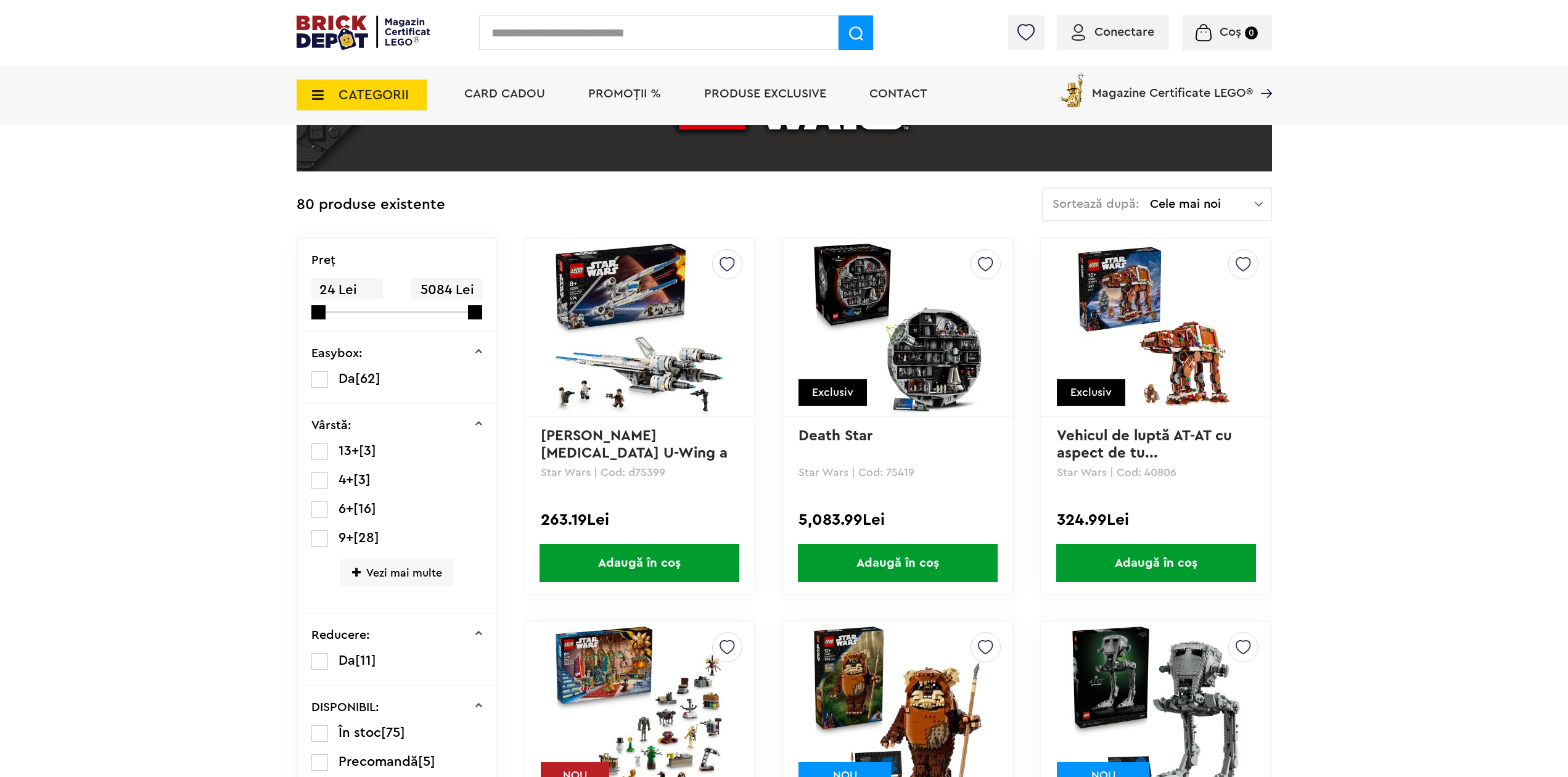
click at [1176, 378] on img at bounding box center [1156, 327] width 173 height 173
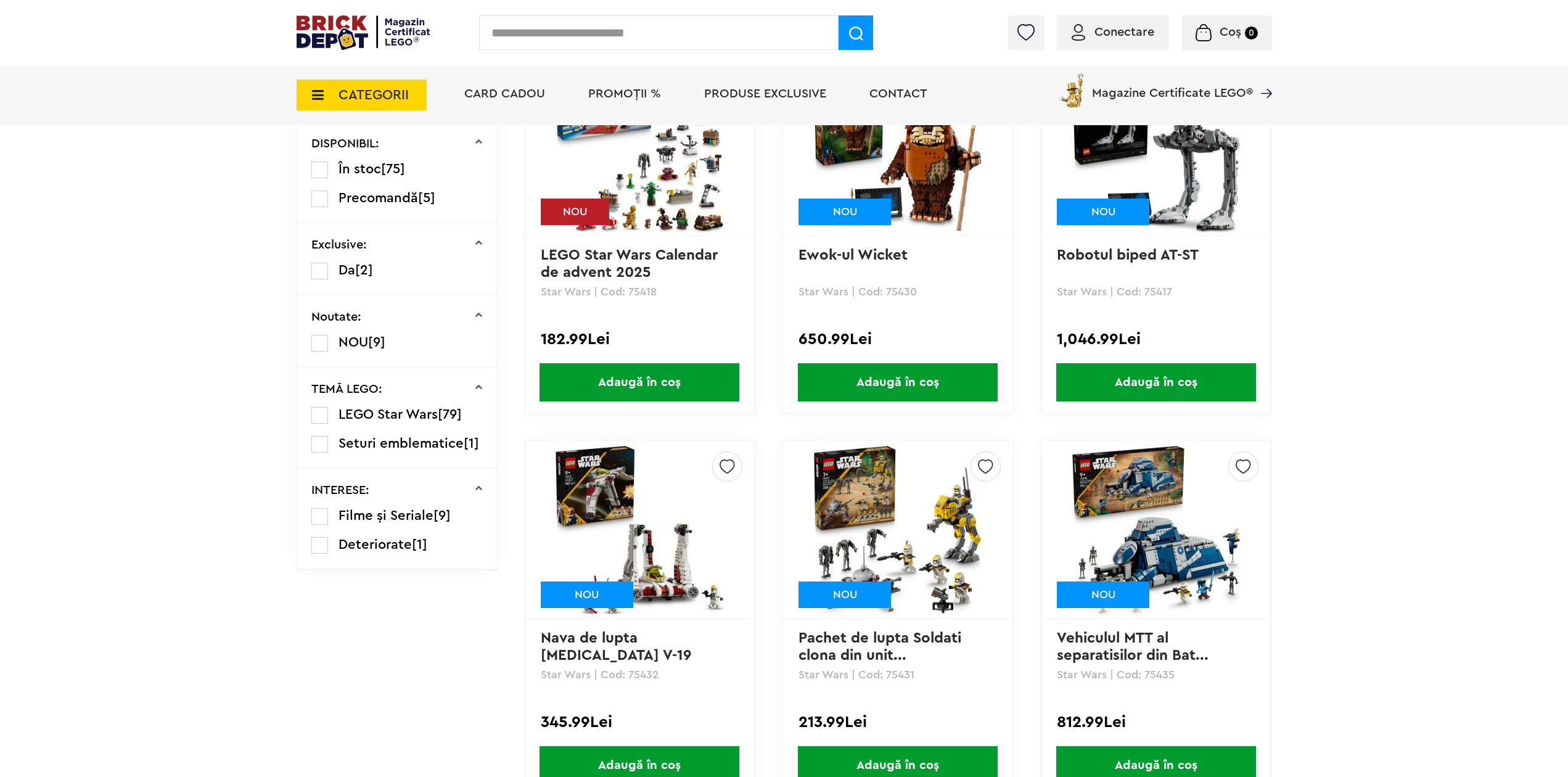
scroll to position [818, 0]
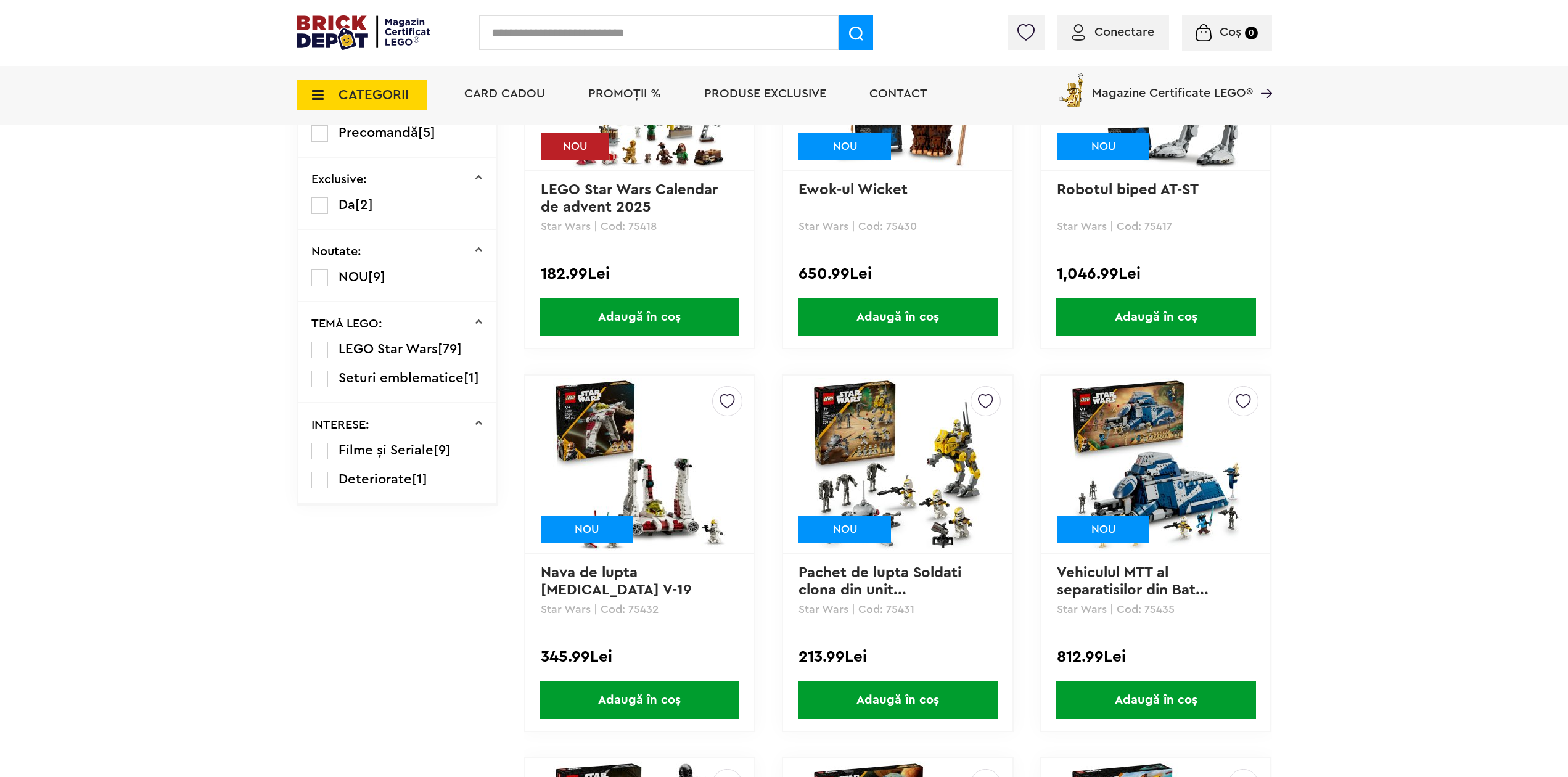
click at [912, 442] on img at bounding box center [898, 465] width 173 height 173
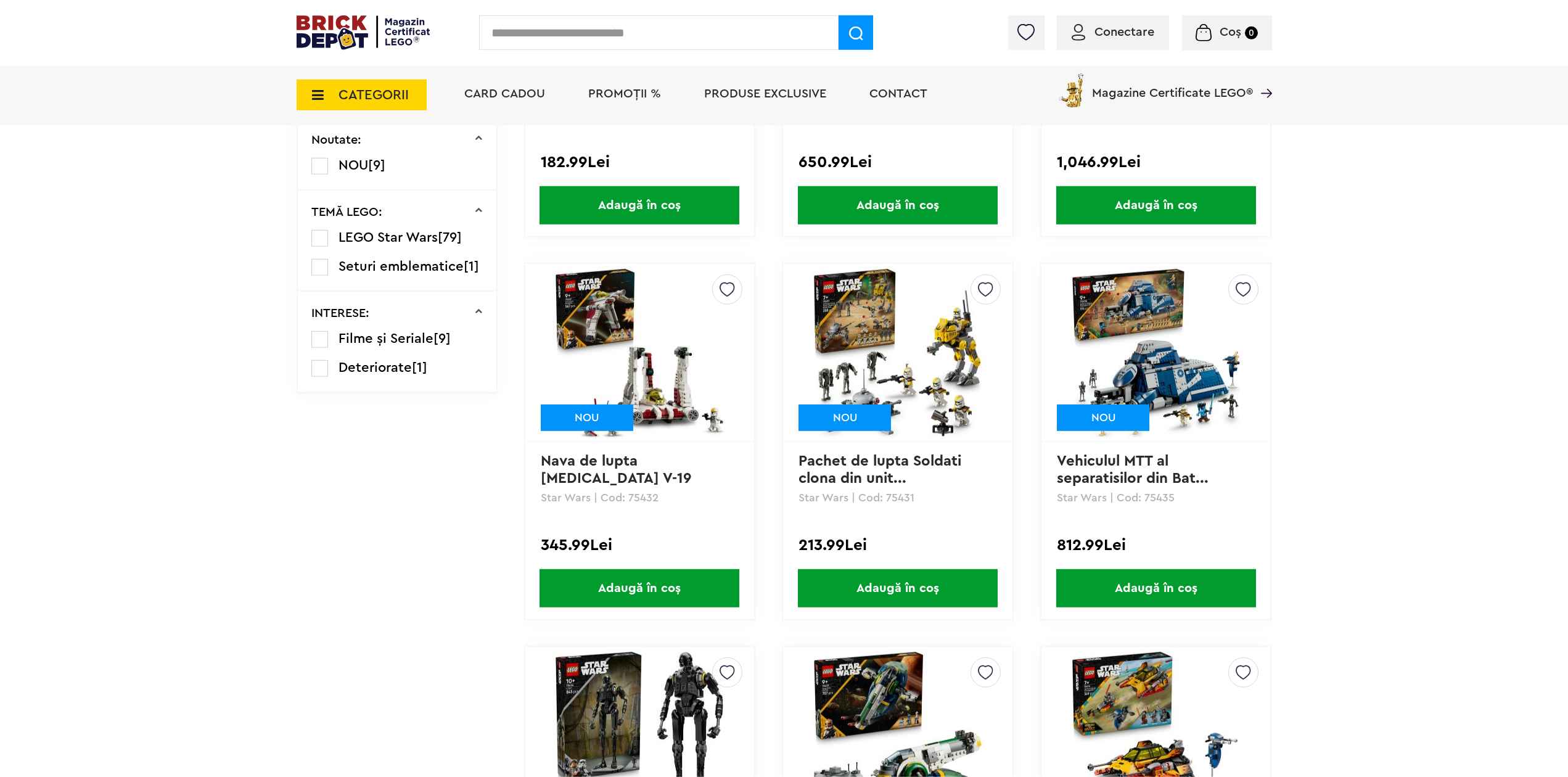
scroll to position [1007, 0]
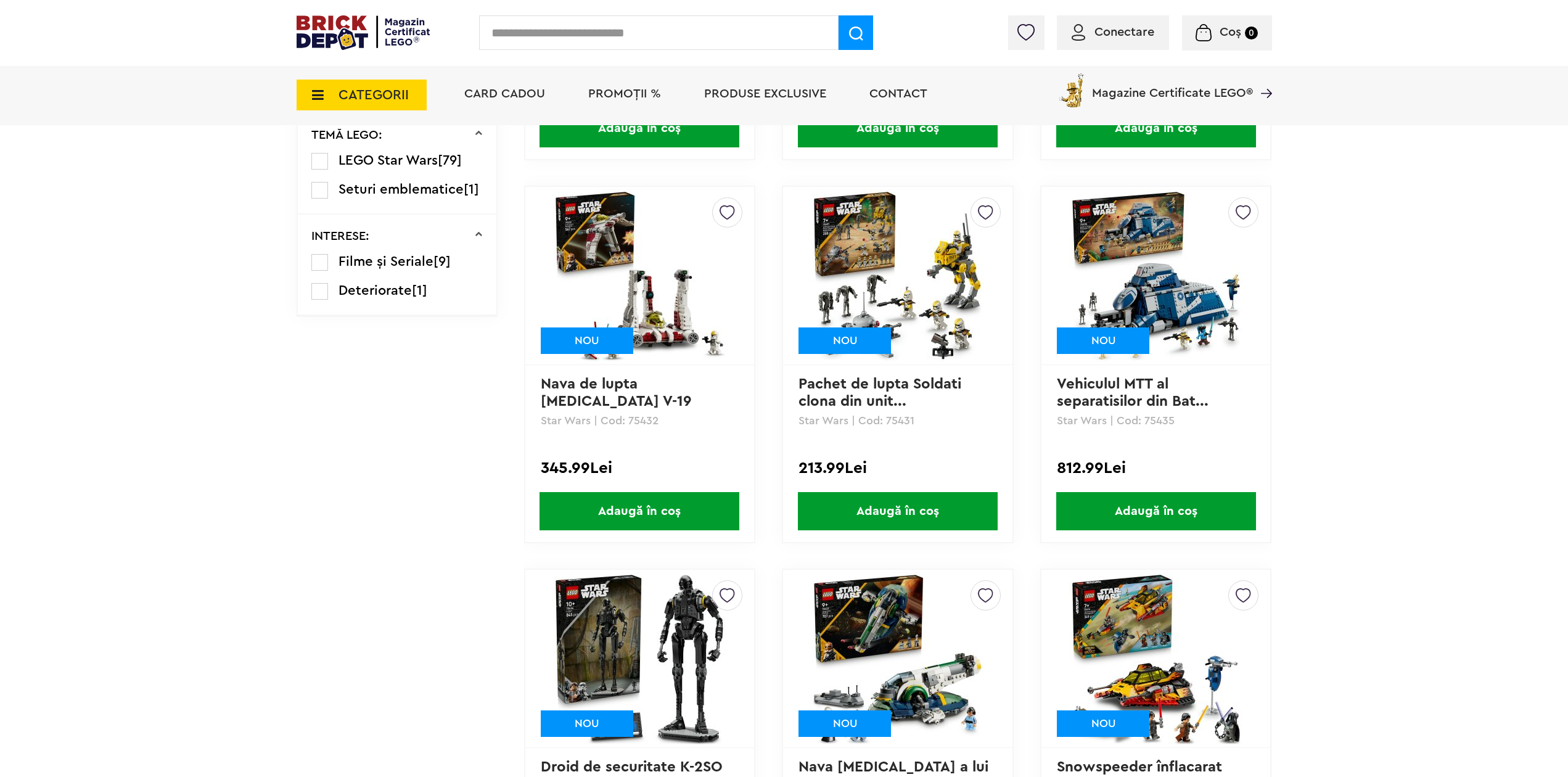
click at [1174, 296] on img at bounding box center [1156, 275] width 173 height 173
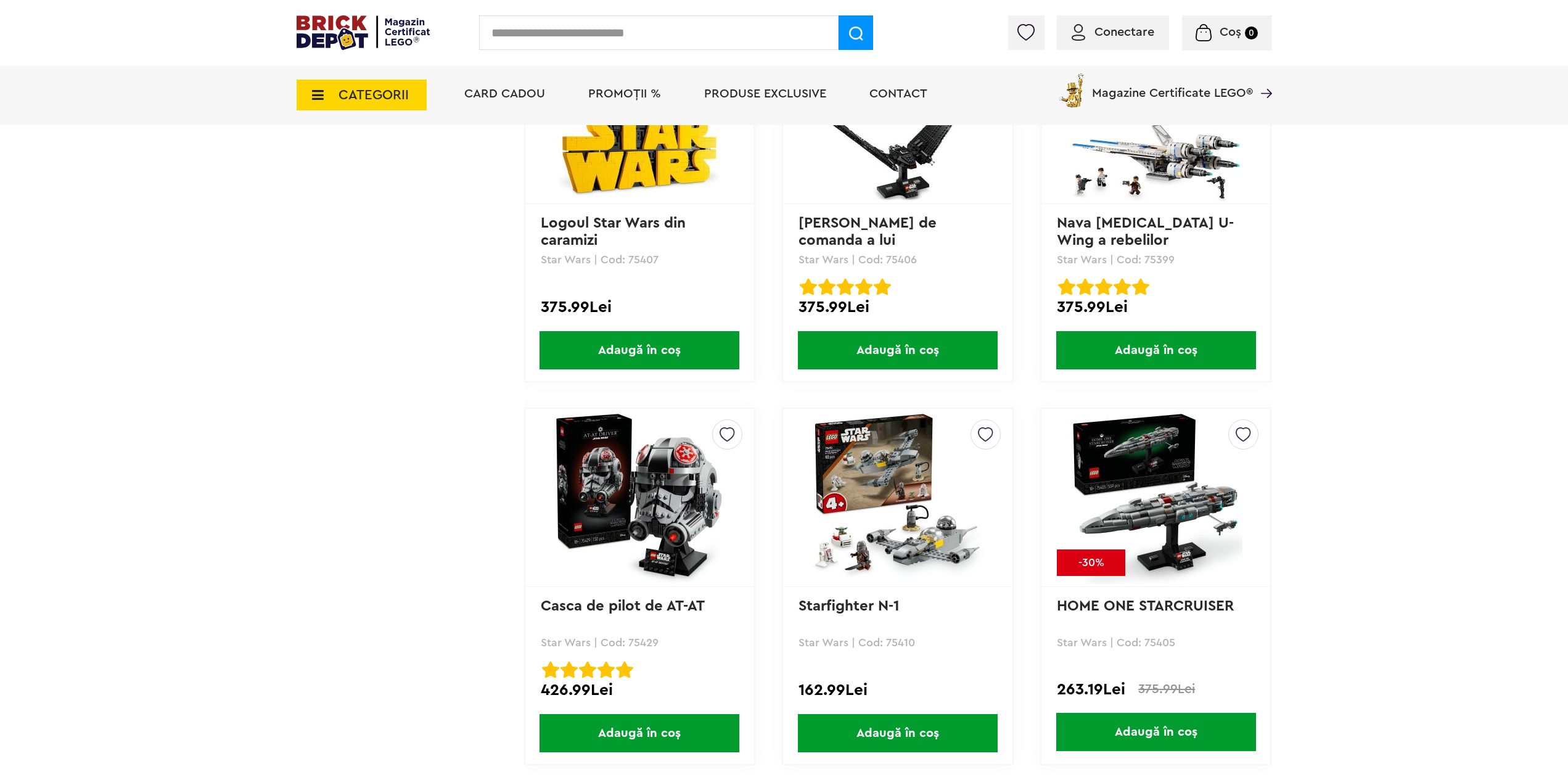
scroll to position [3336, 0]
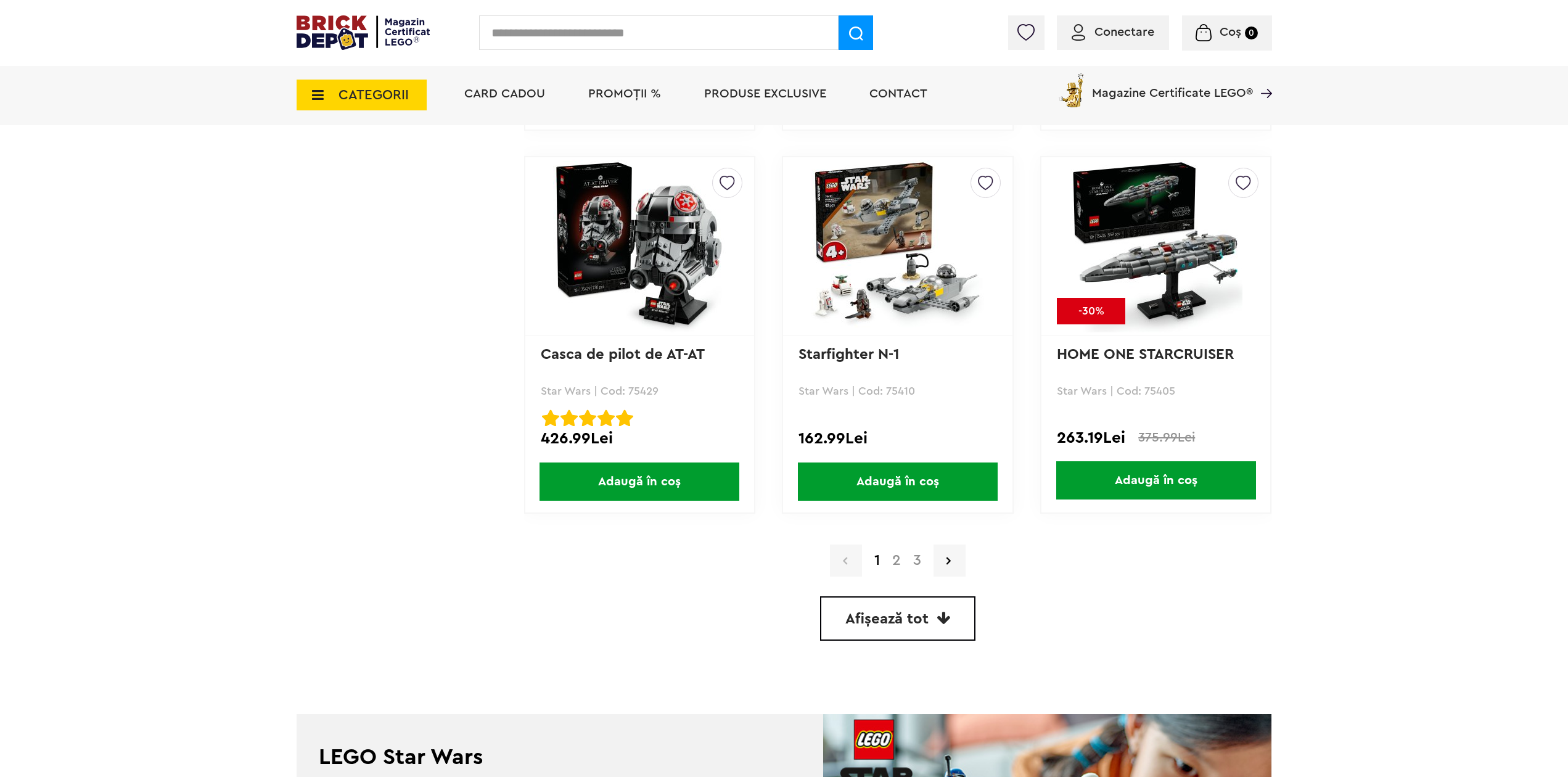
click at [892, 565] on link "2" at bounding box center [897, 561] width 21 height 15
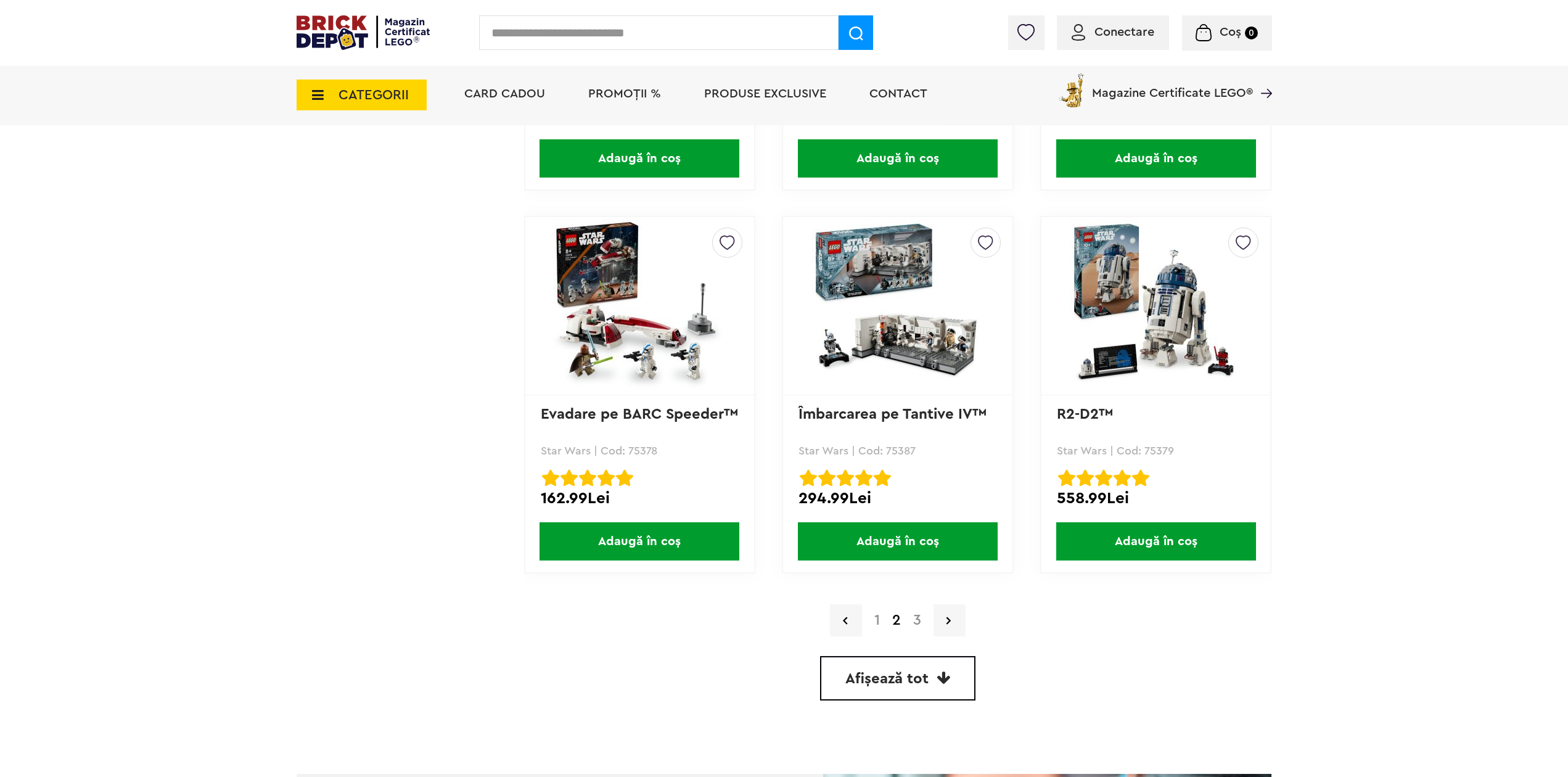
scroll to position [3366, 0]
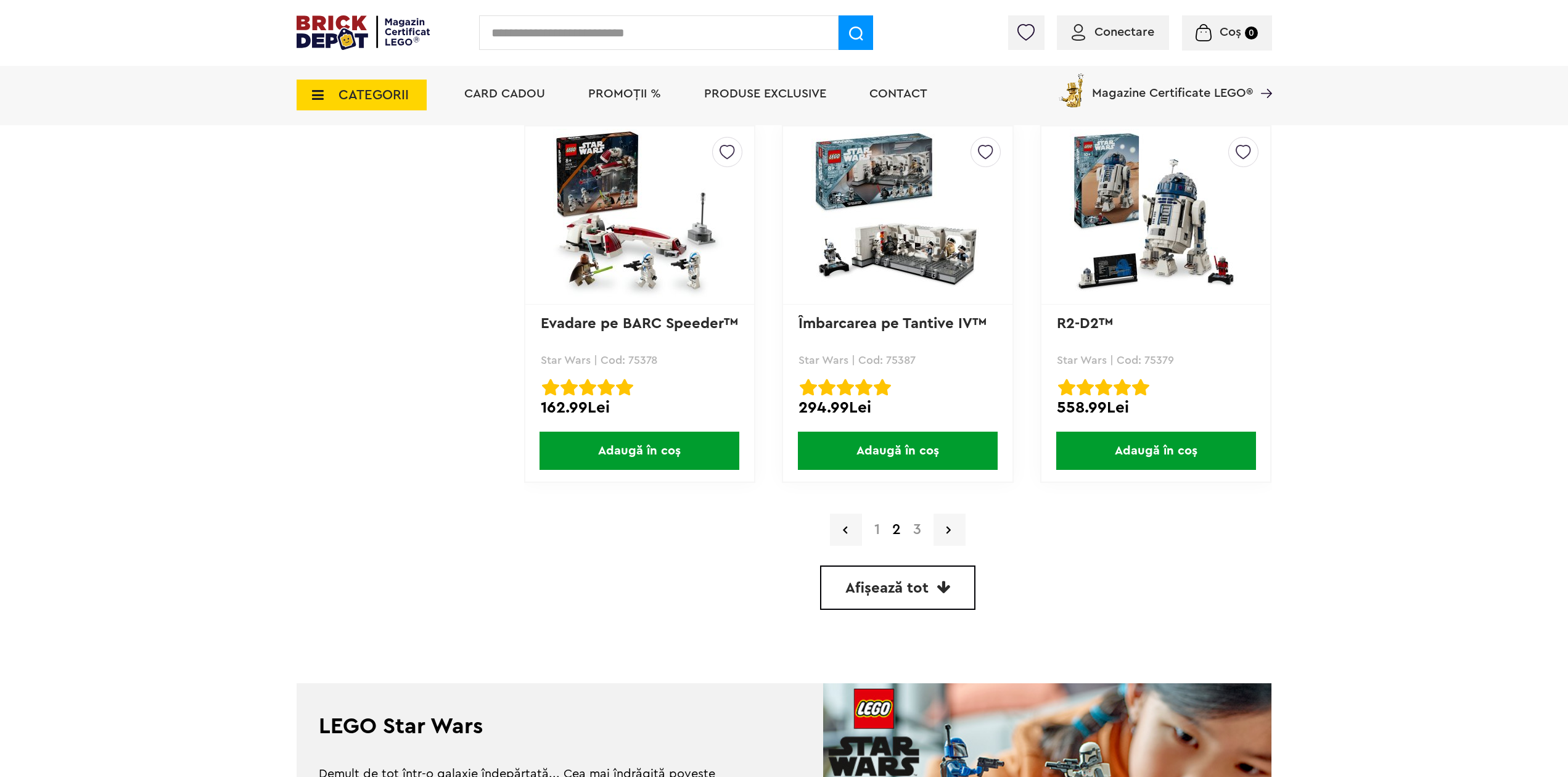
click at [920, 538] on link "3" at bounding box center [917, 530] width 21 height 15
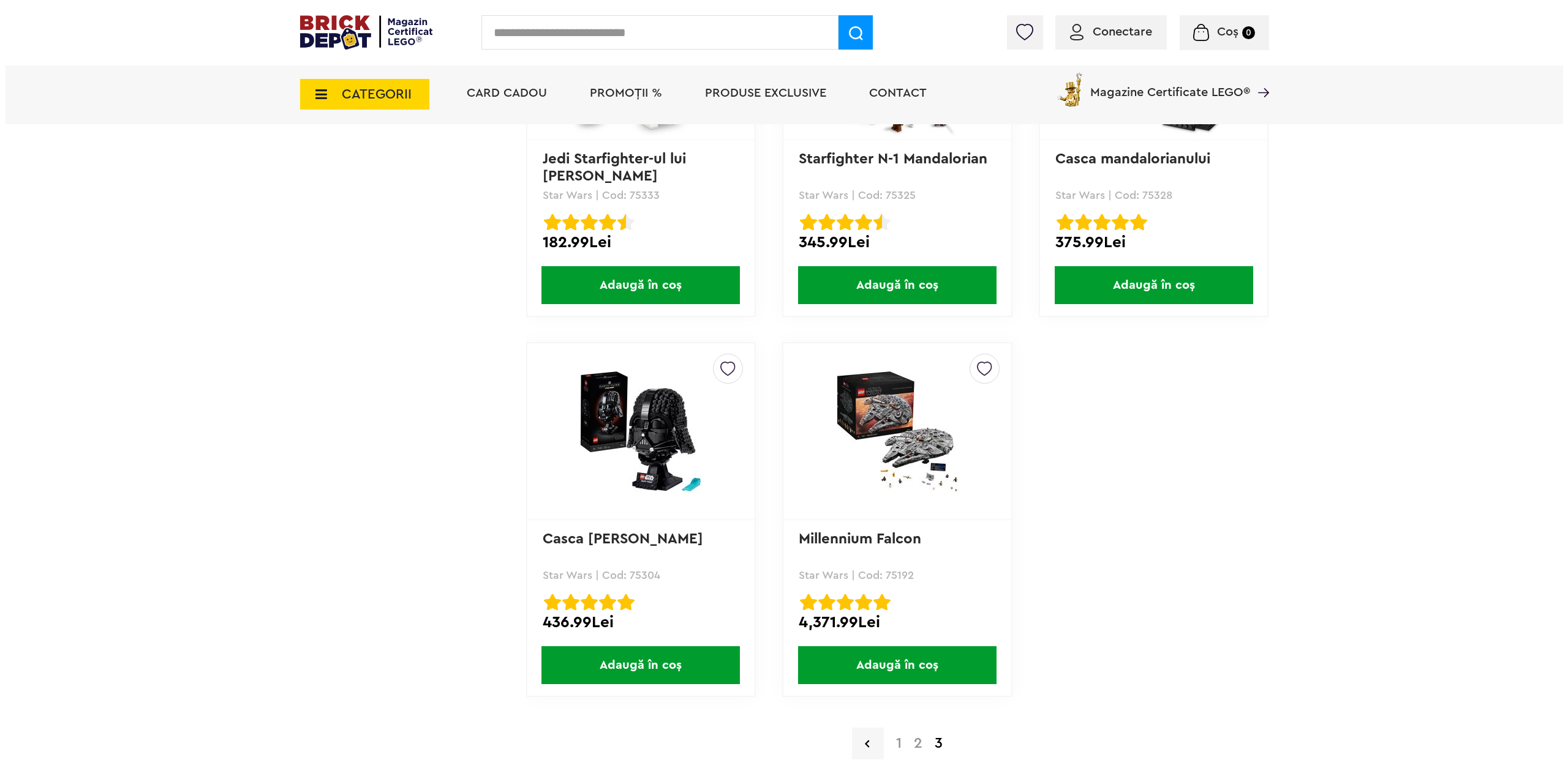
scroll to position [3185, 0]
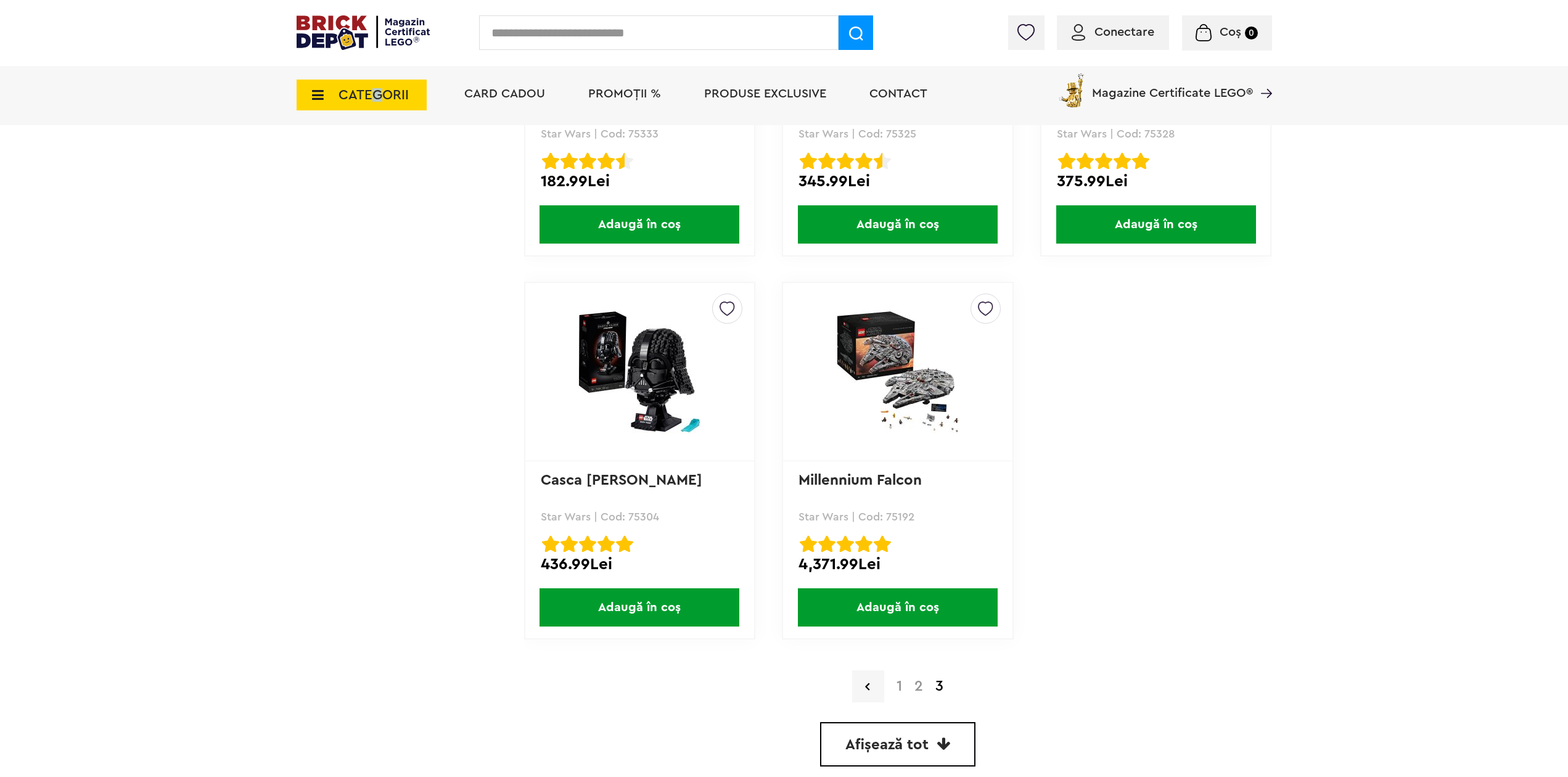
click at [379, 93] on span "CATEGORII" at bounding box center [374, 95] width 71 height 14
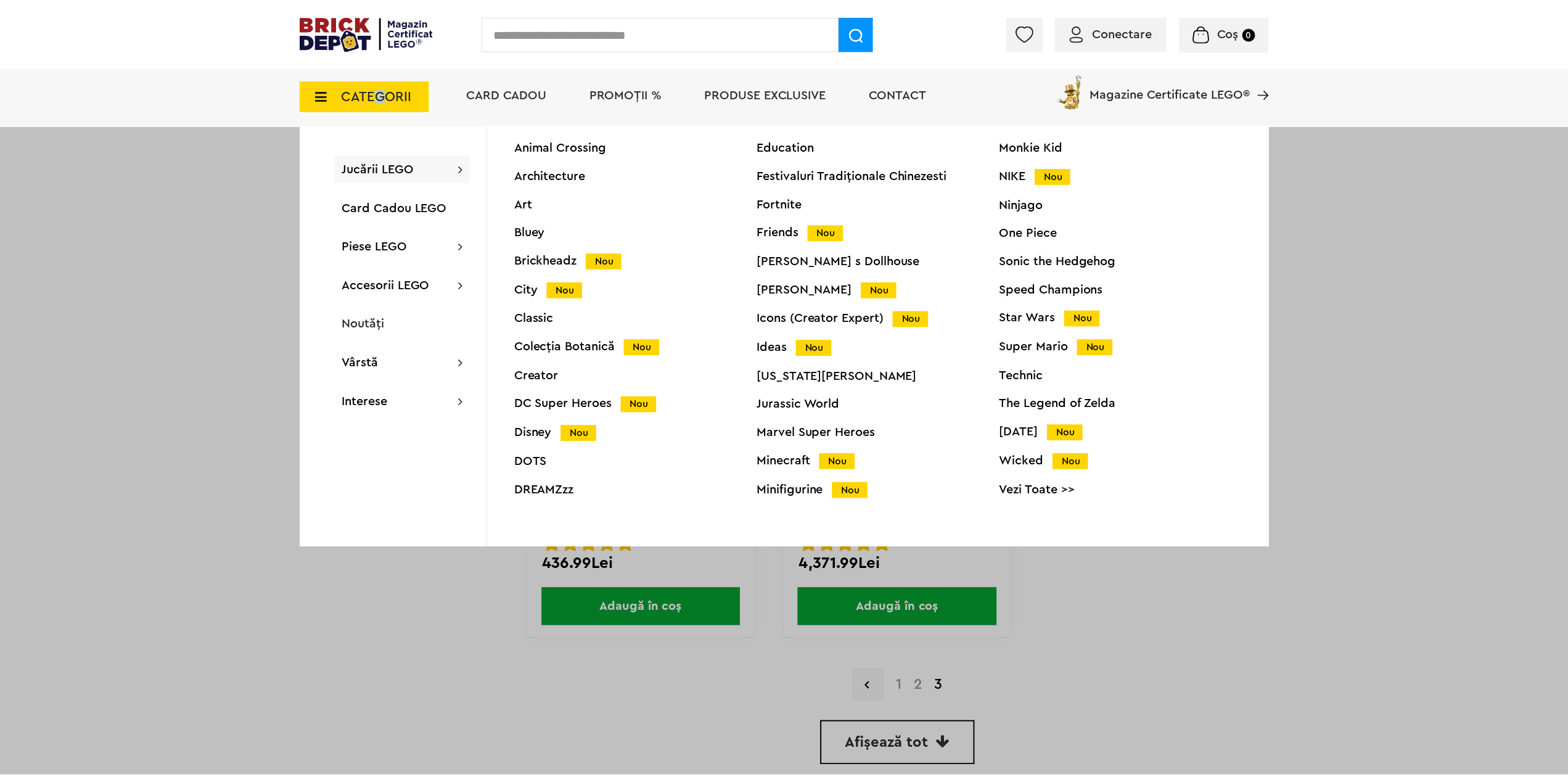
scroll to position [47, 0]
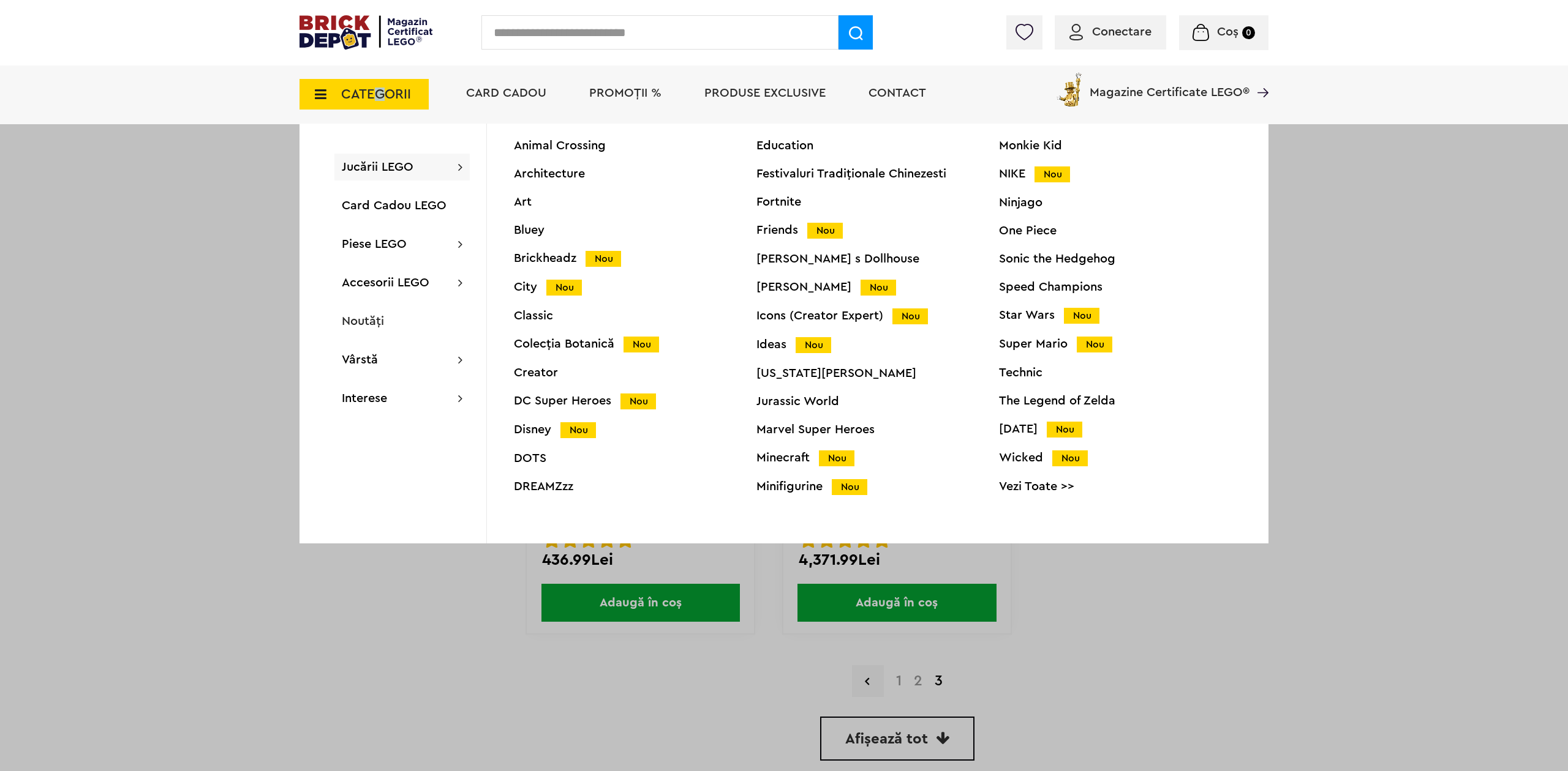
click at [766, 227] on div "Friends Nou" at bounding box center [877, 231] width 242 height 13
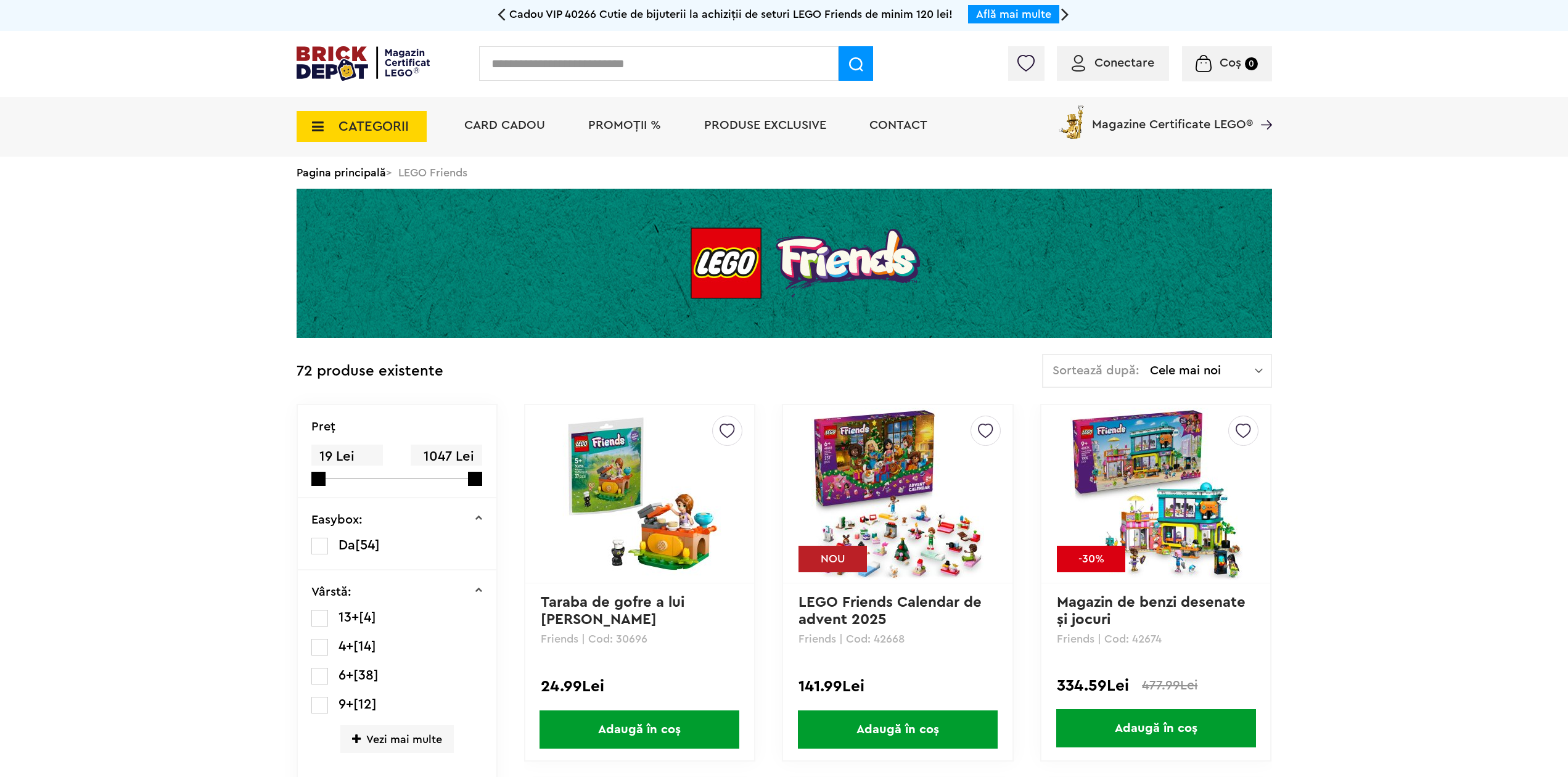
scroll to position [189, 0]
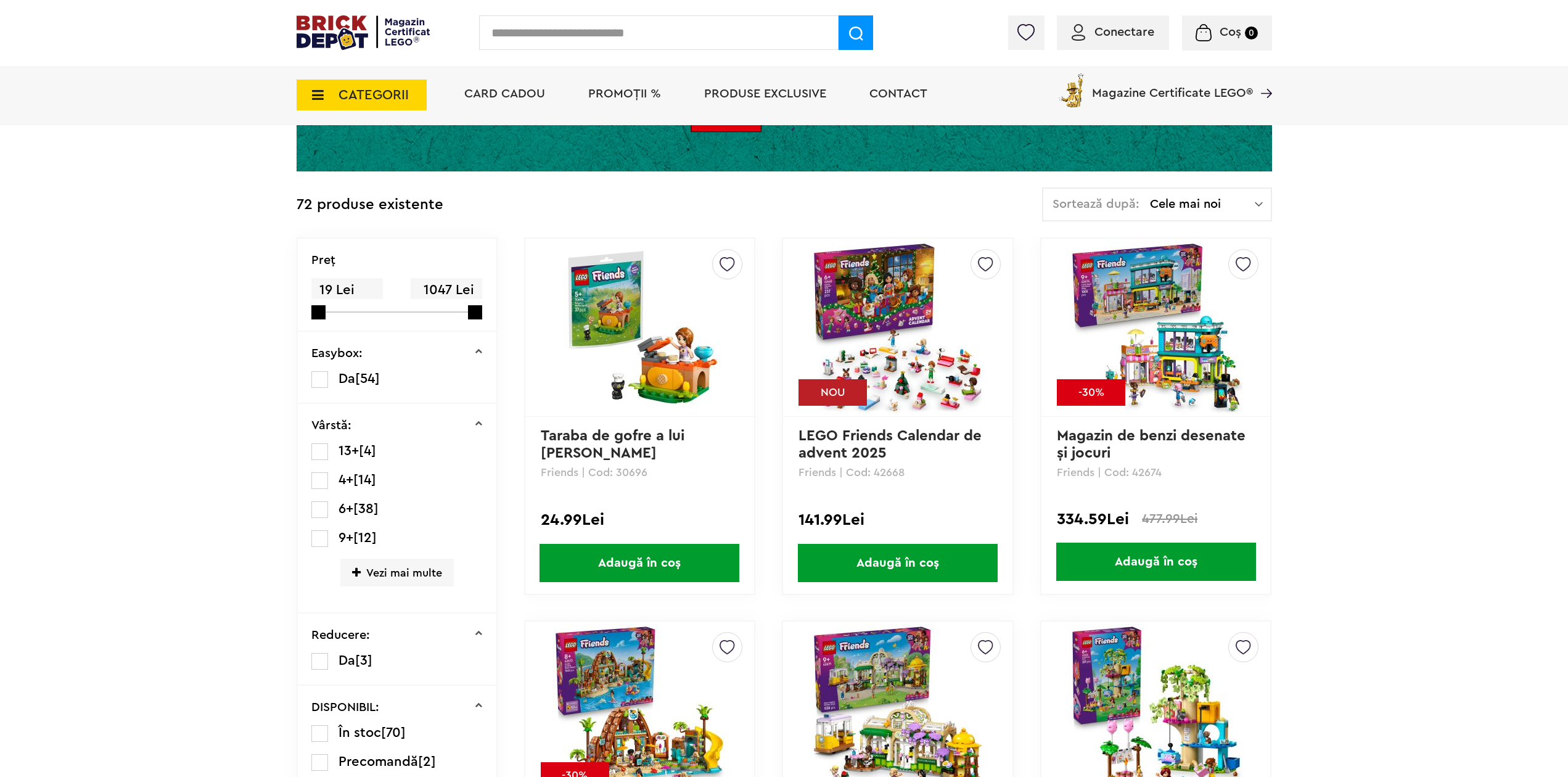
click at [1153, 368] on img at bounding box center [1156, 327] width 173 height 173
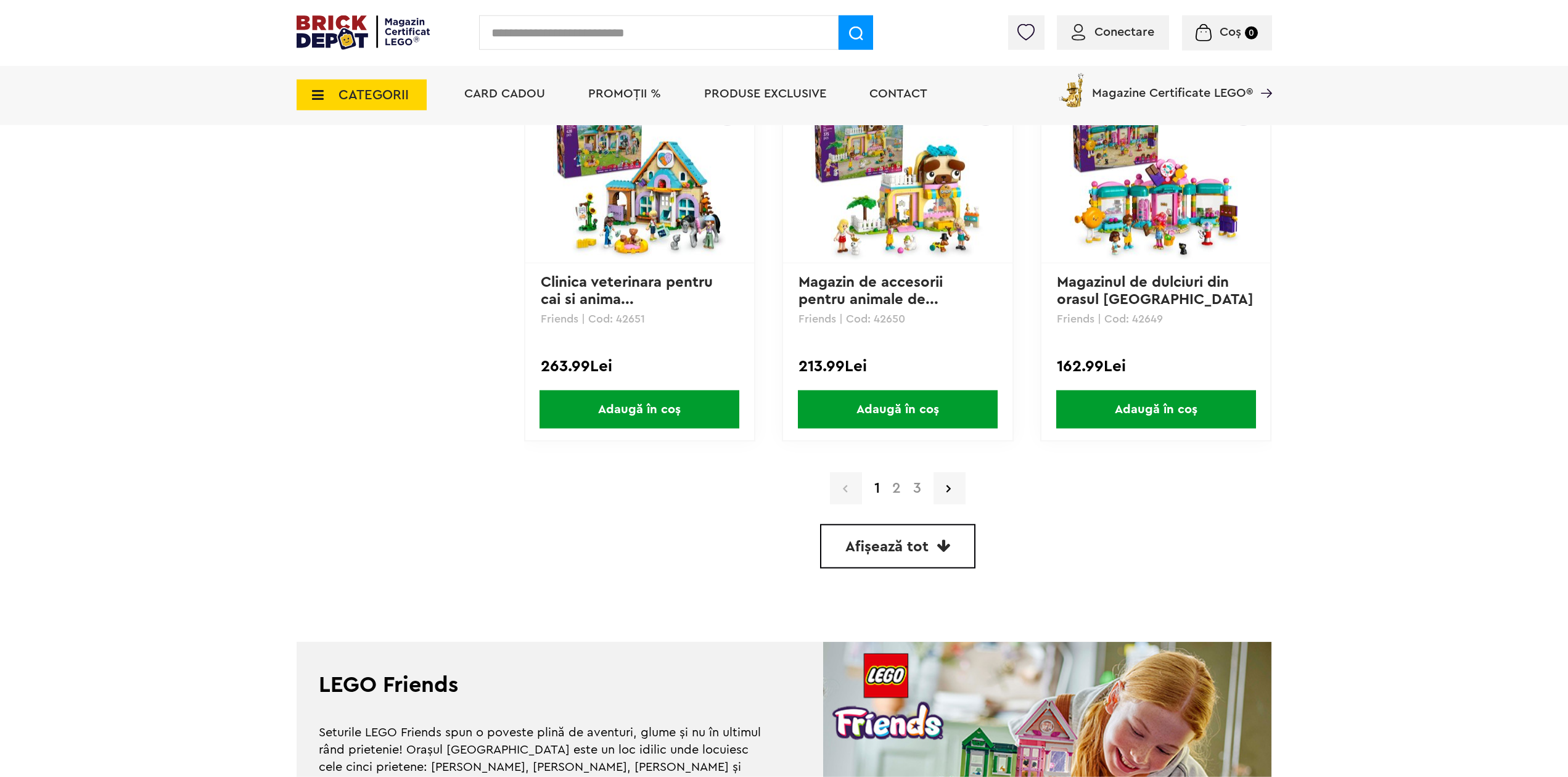
scroll to position [3479, 0]
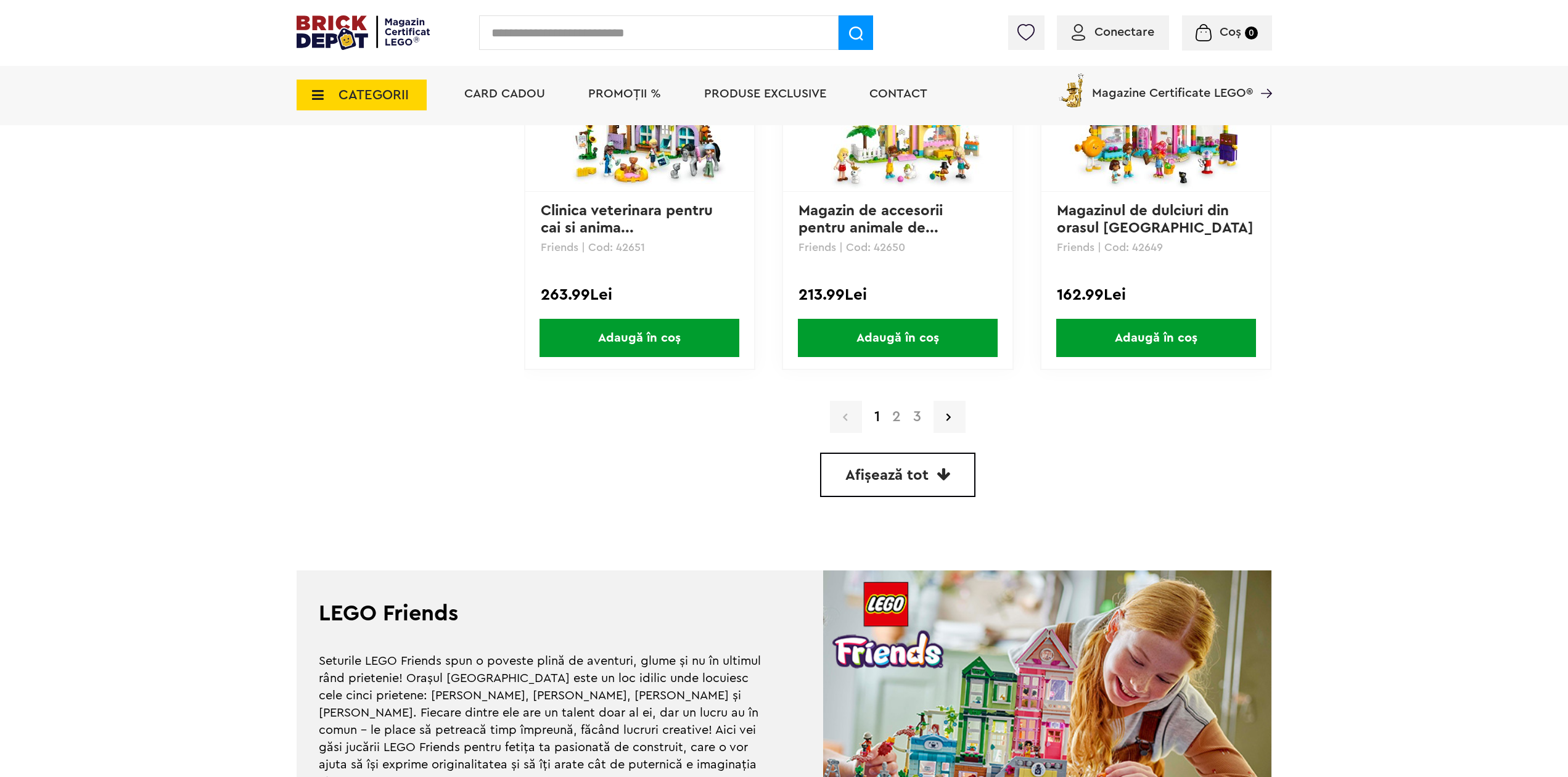
click at [893, 423] on link "2" at bounding box center [897, 417] width 21 height 15
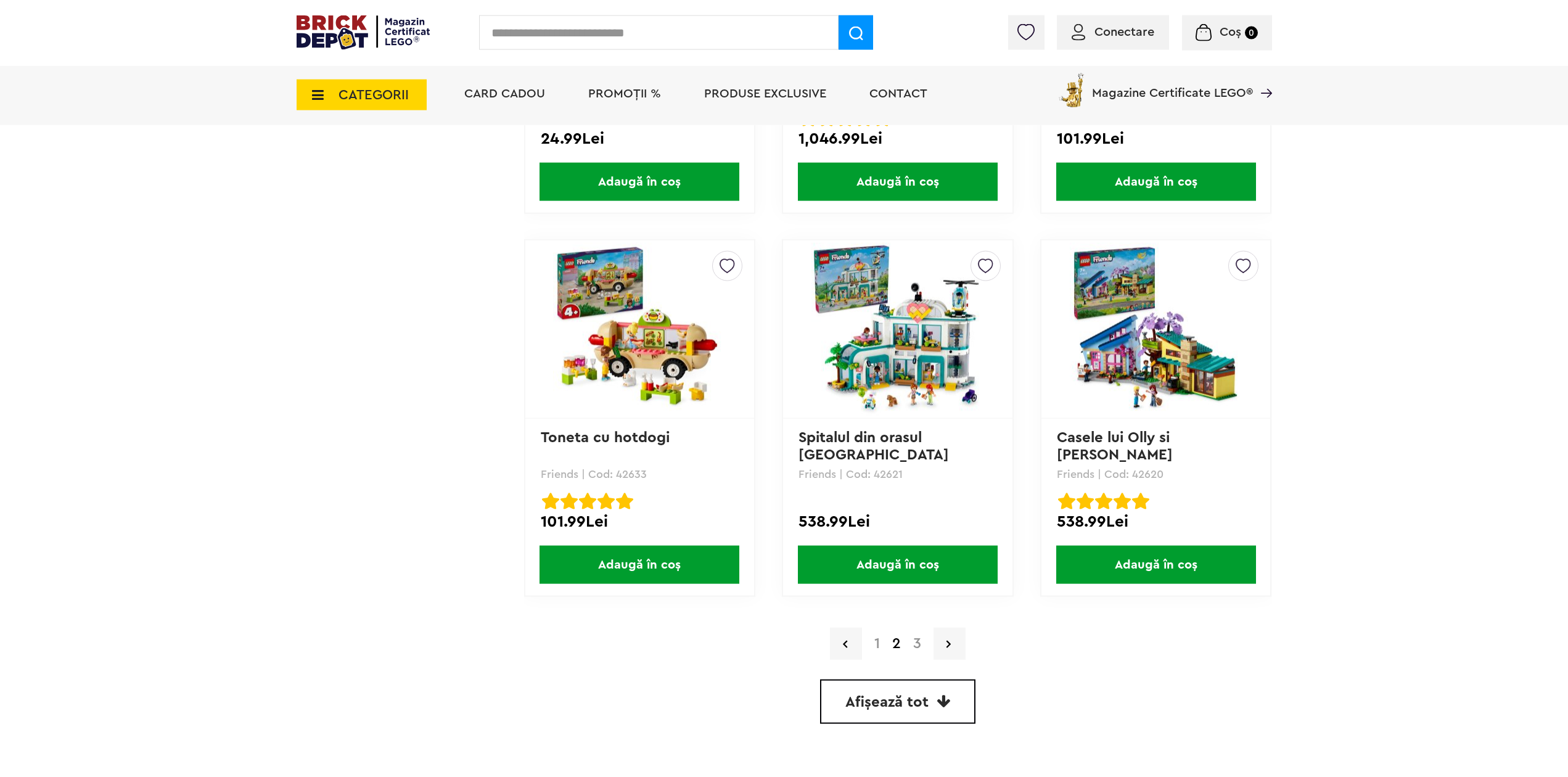
scroll to position [3336, 0]
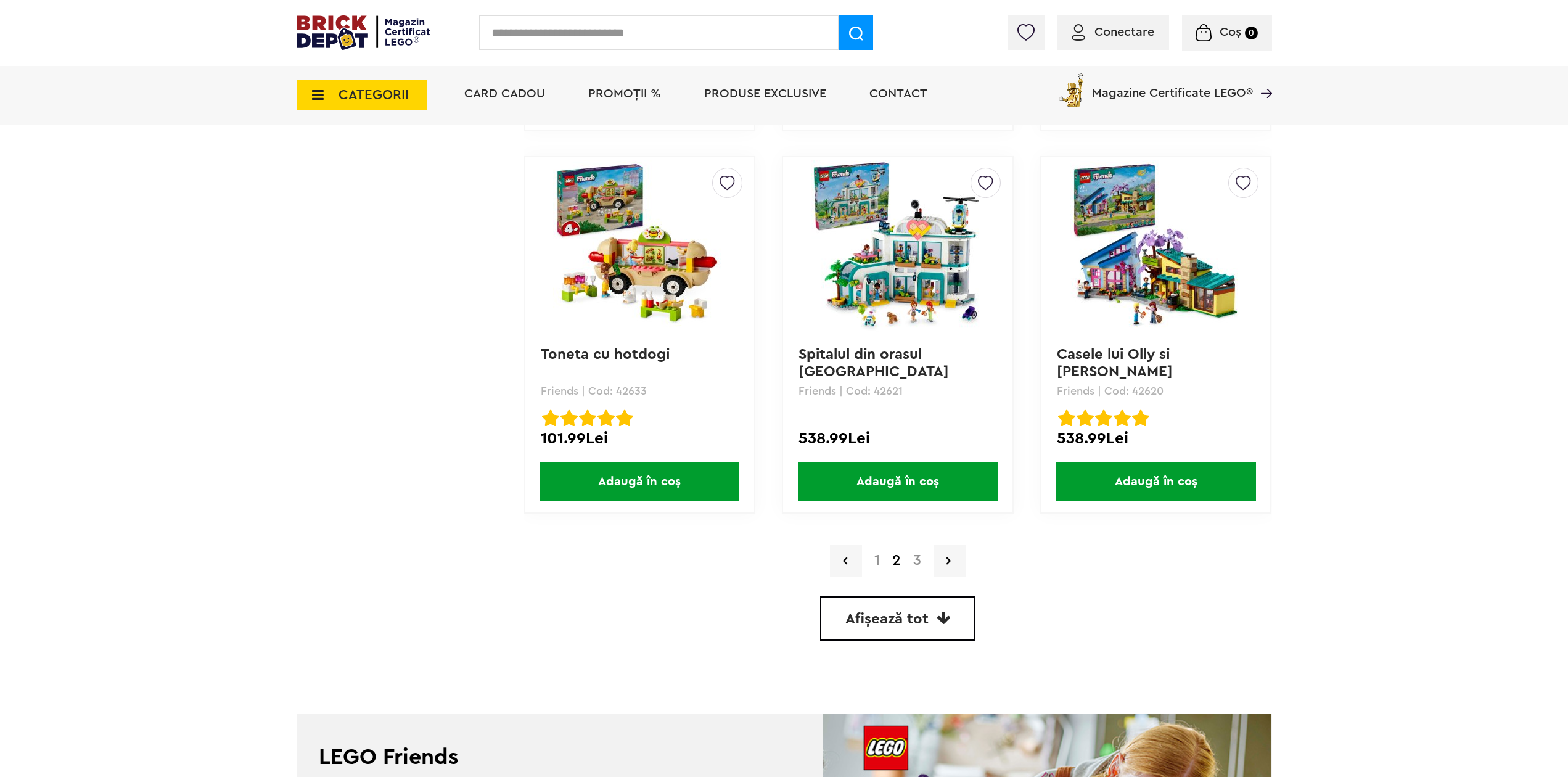
click at [920, 561] on link "3" at bounding box center [917, 561] width 21 height 15
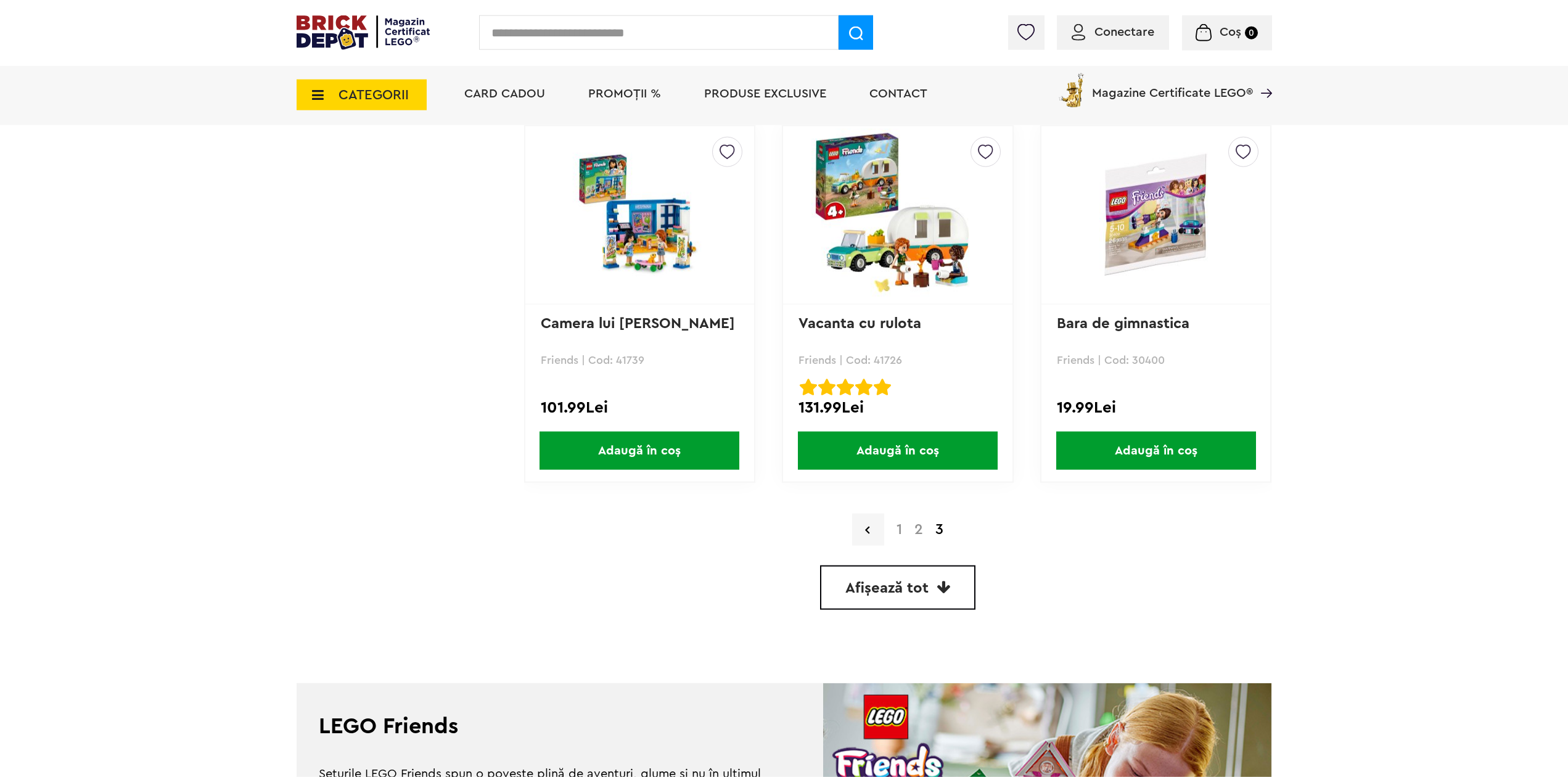
scroll to position [2329, 0]
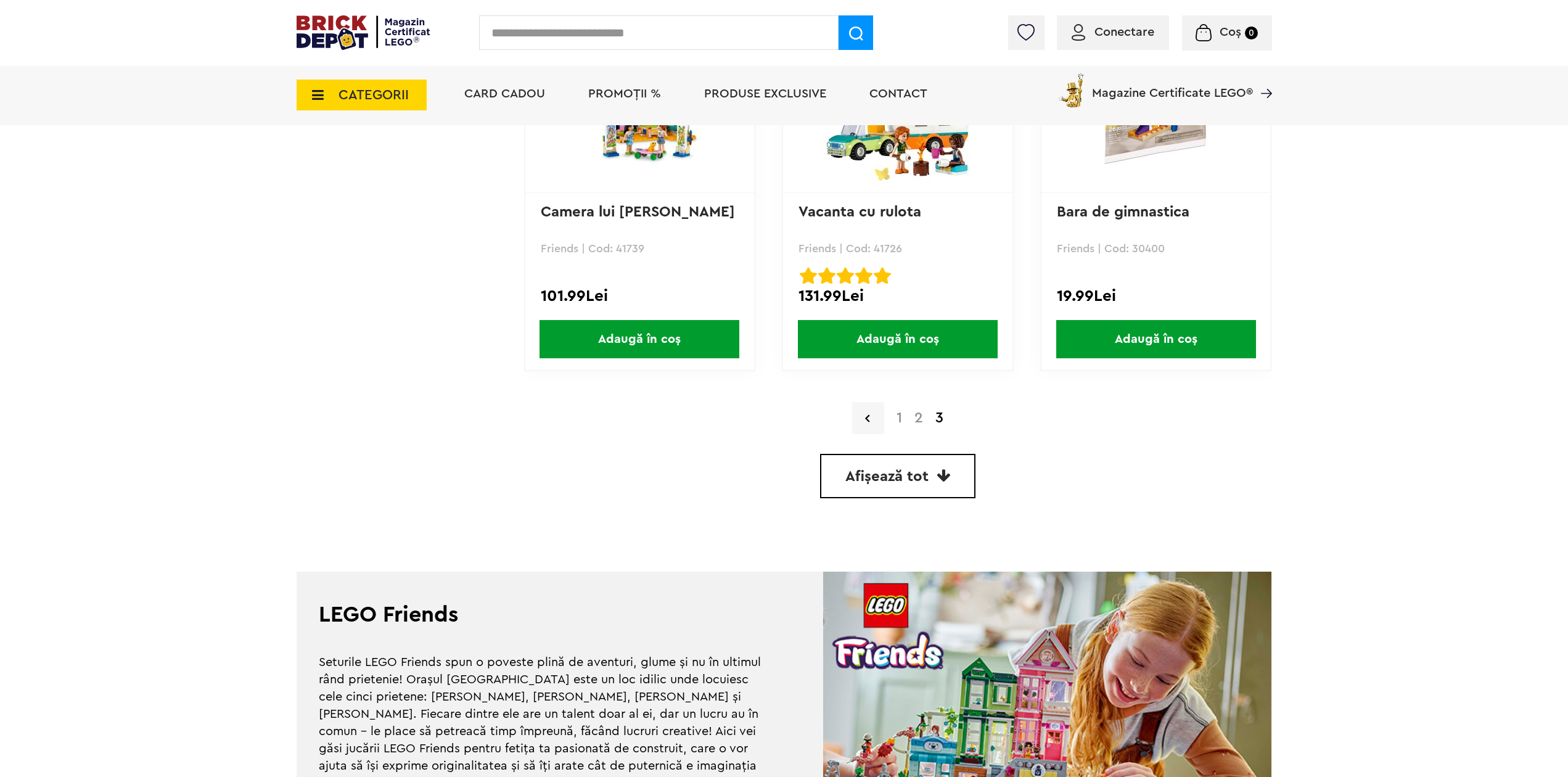
click at [374, 88] on span "CATEGORII" at bounding box center [374, 95] width 71 height 14
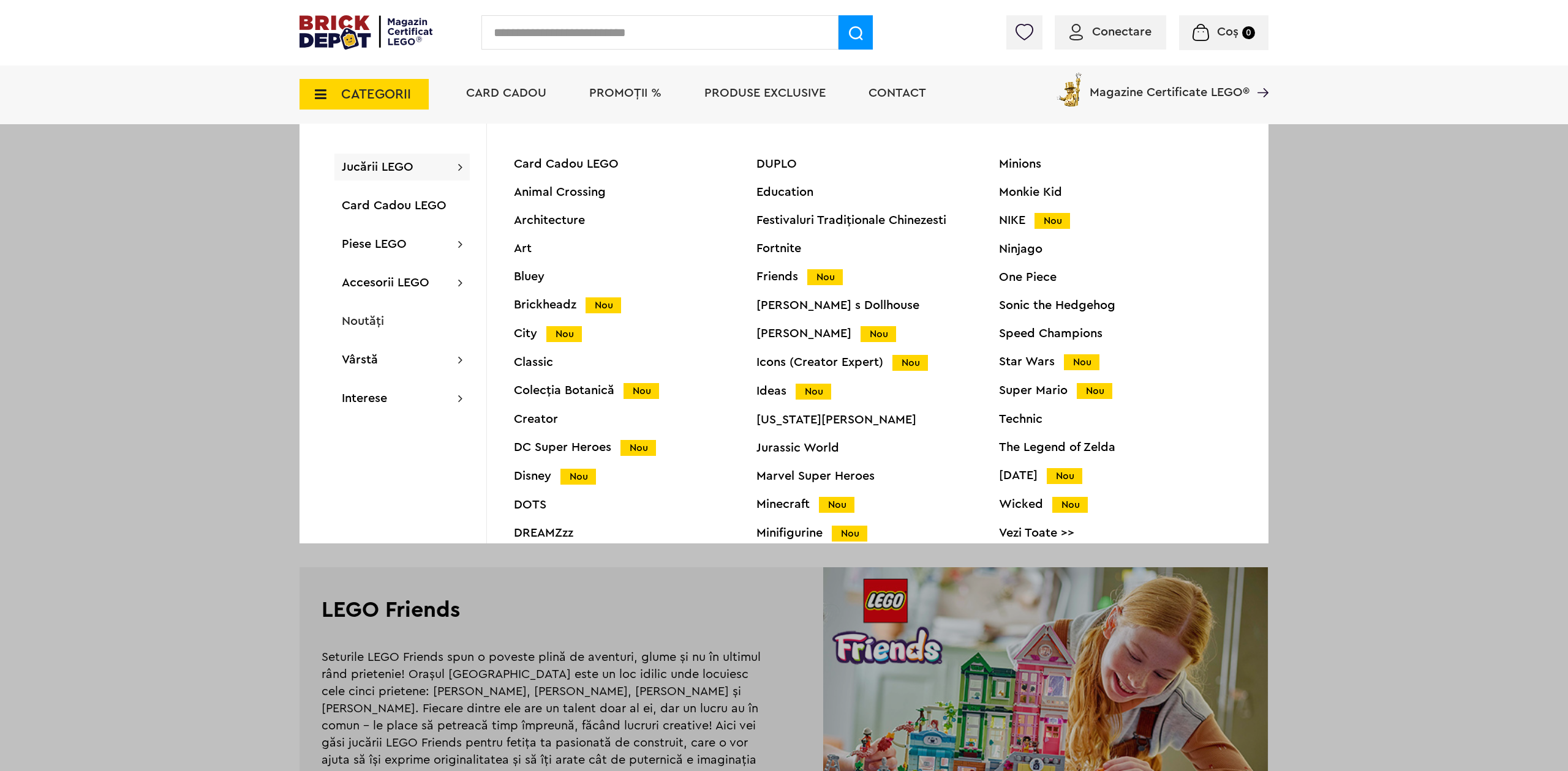
click at [804, 221] on div "Festivaluri Tradiţionale Chinezesti" at bounding box center [877, 220] width 242 height 12
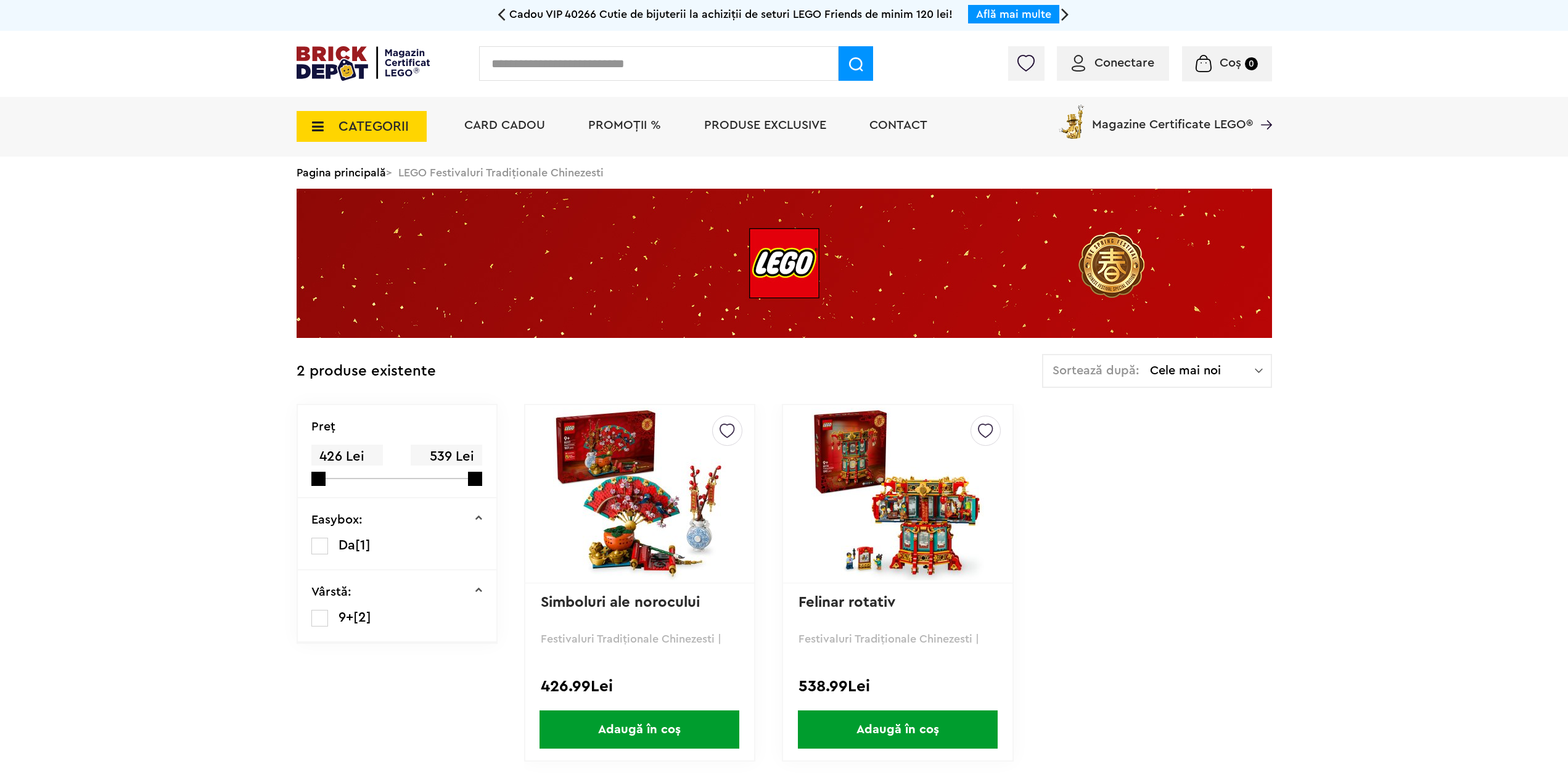
click at [408, 130] on span "CATEGORII" at bounding box center [374, 127] width 71 height 14
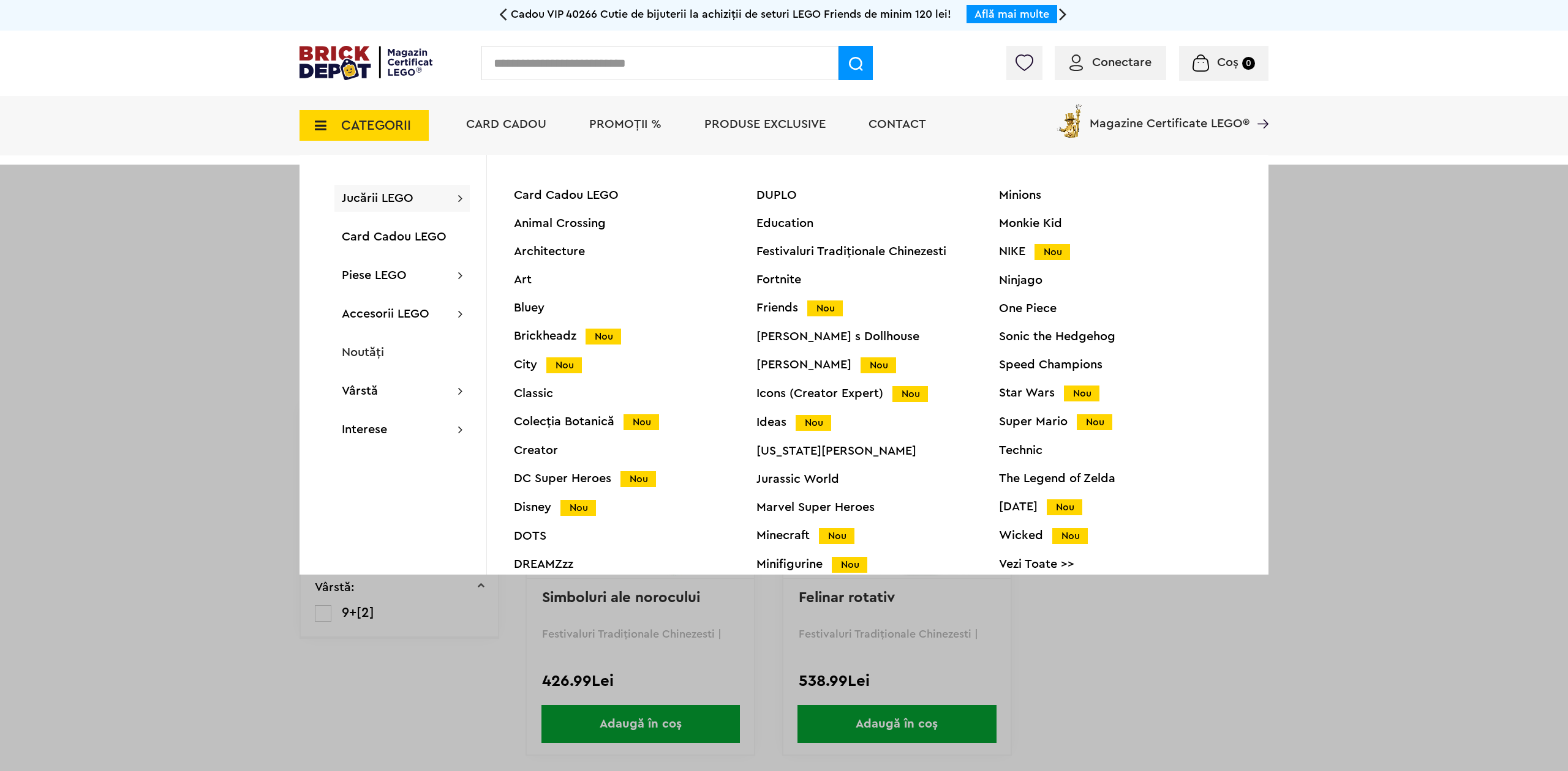
click at [1017, 249] on div "NIKE Nou" at bounding box center [1120, 252] width 242 height 13
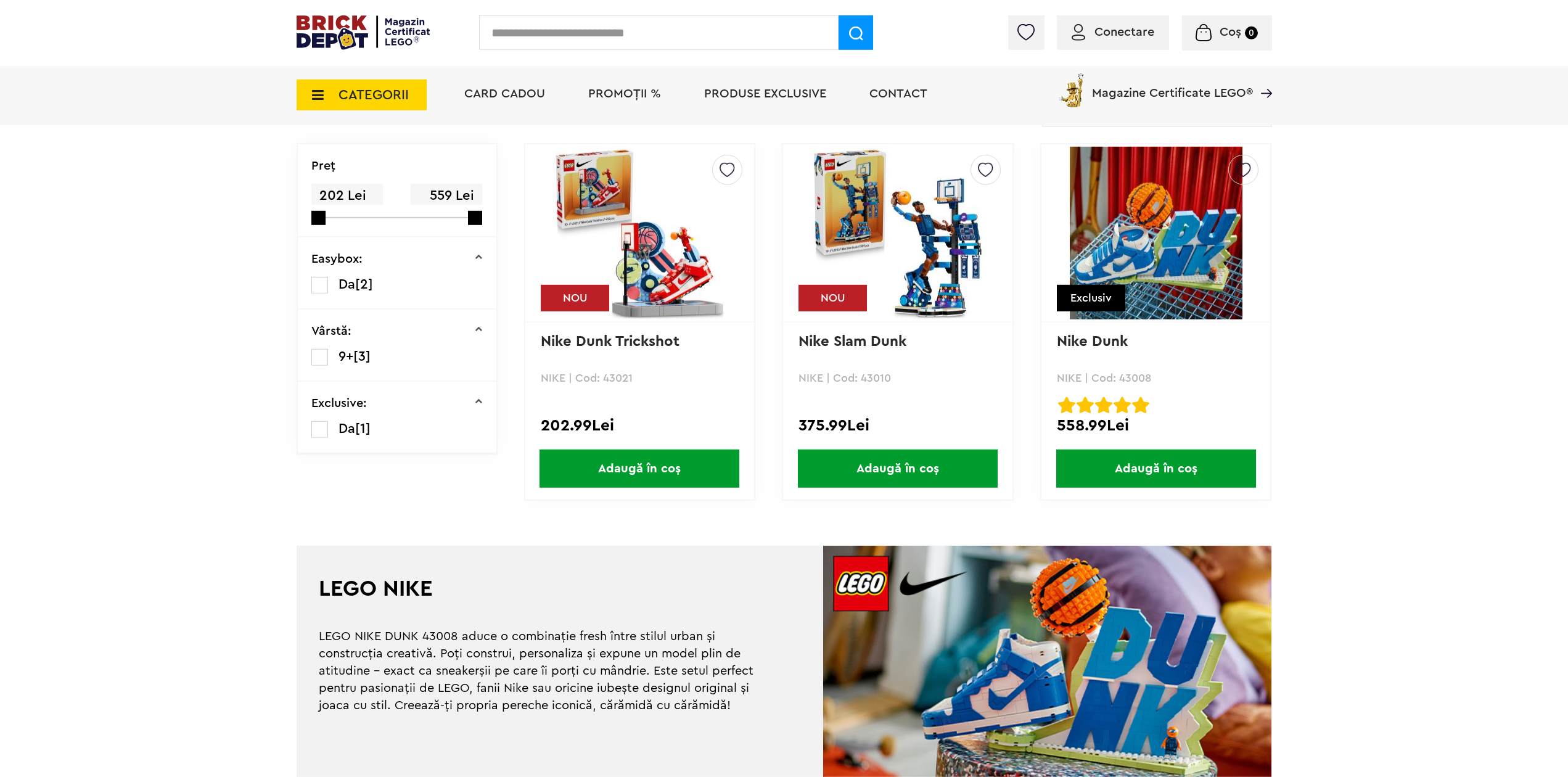
scroll to position [315, 0]
